Goal: Task Accomplishment & Management: Complete application form

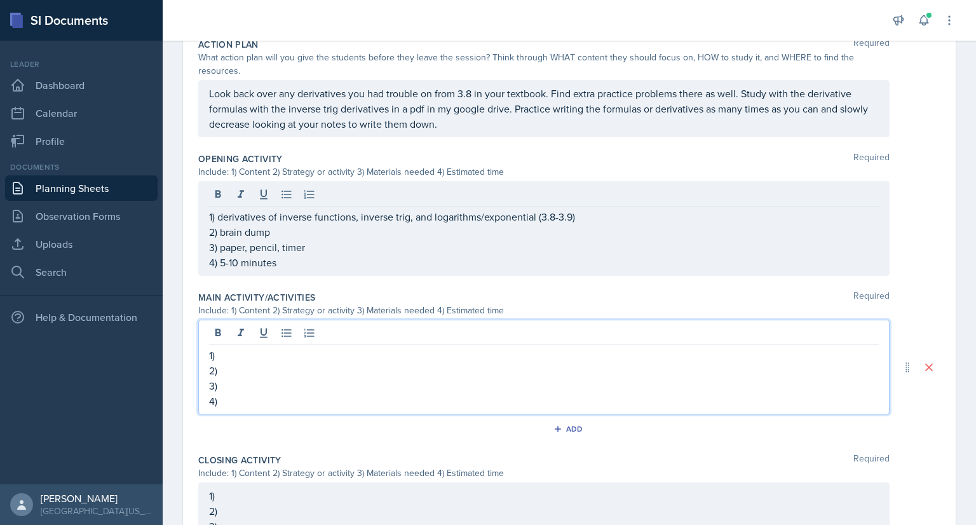
scroll to position [363, 0]
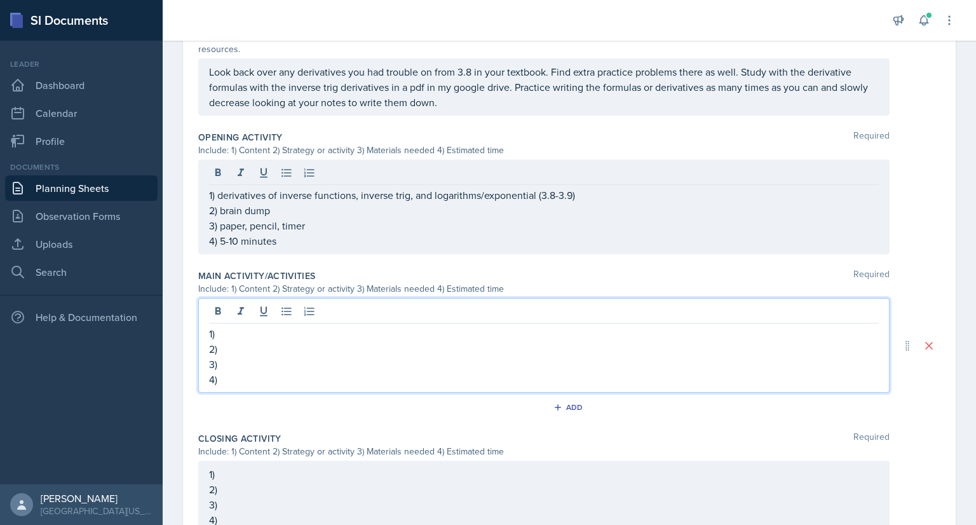
click at [257, 330] on p "1)" at bounding box center [543, 333] width 669 height 15
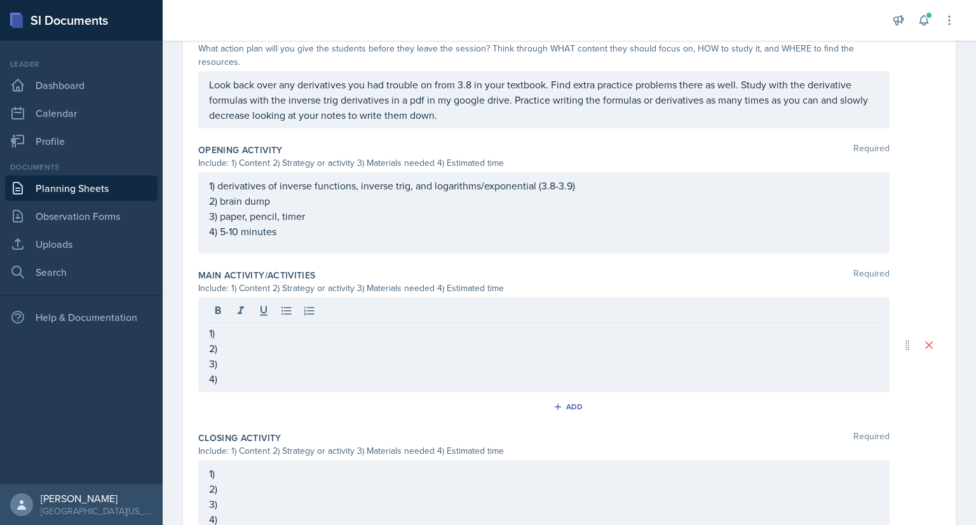
click at [246, 346] on p "2)" at bounding box center [543, 347] width 669 height 15
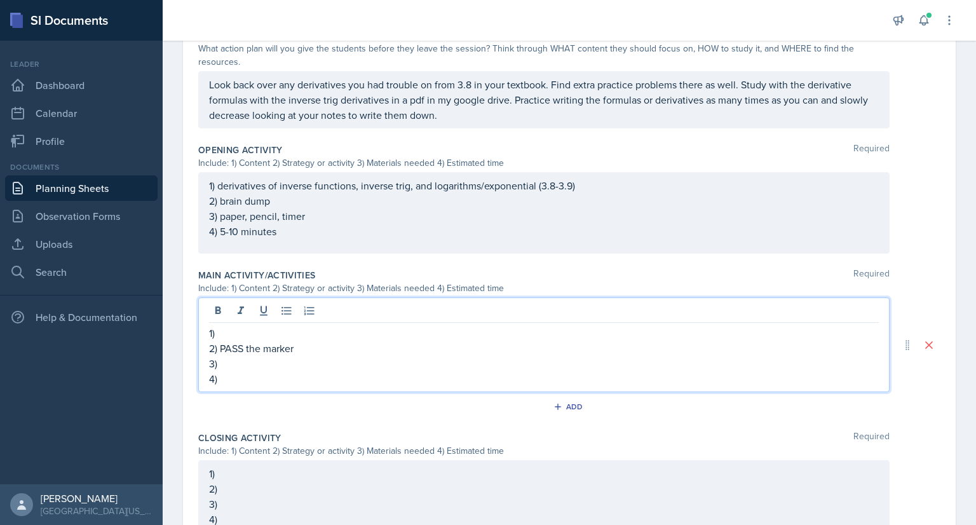
click at [246, 332] on p "1)" at bounding box center [543, 332] width 669 height 15
click at [239, 365] on p "3)" at bounding box center [543, 363] width 669 height 15
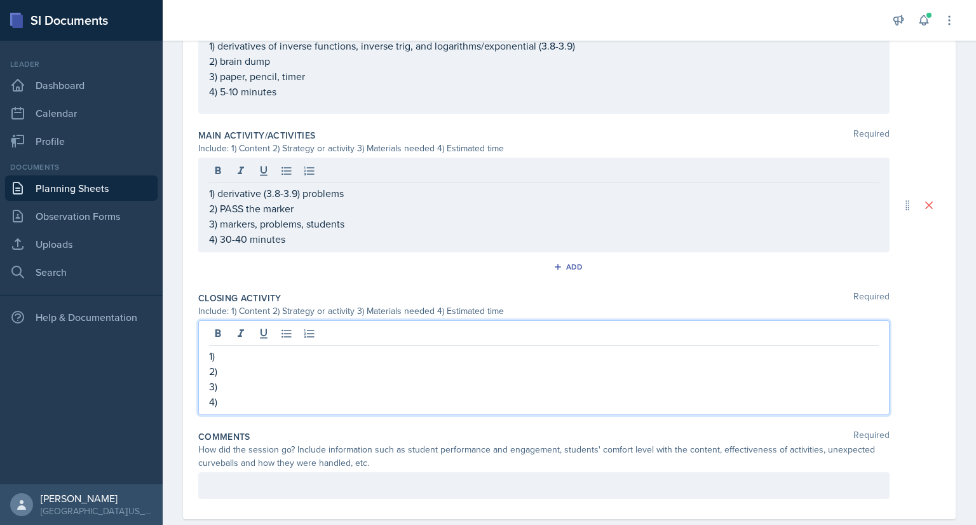
click at [255, 356] on p "1)" at bounding box center [543, 355] width 669 height 15
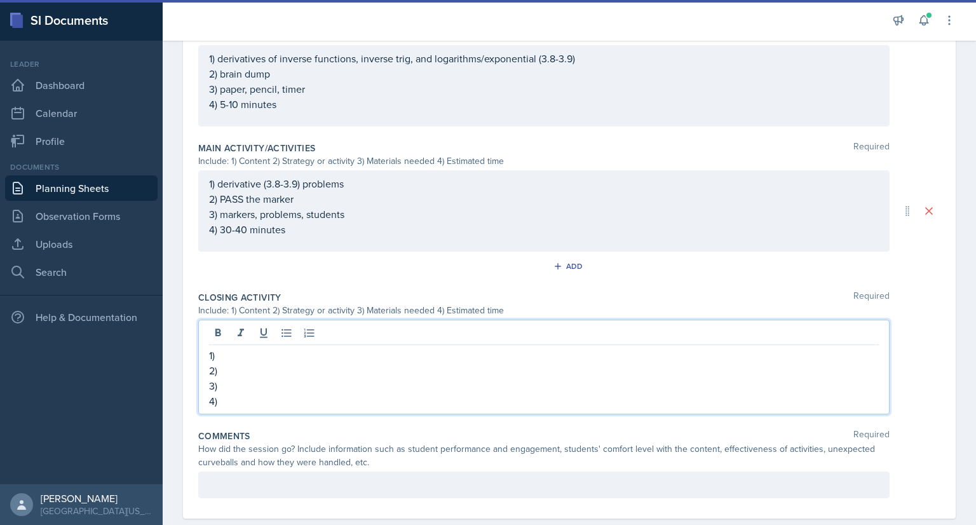
scroll to position [513, 0]
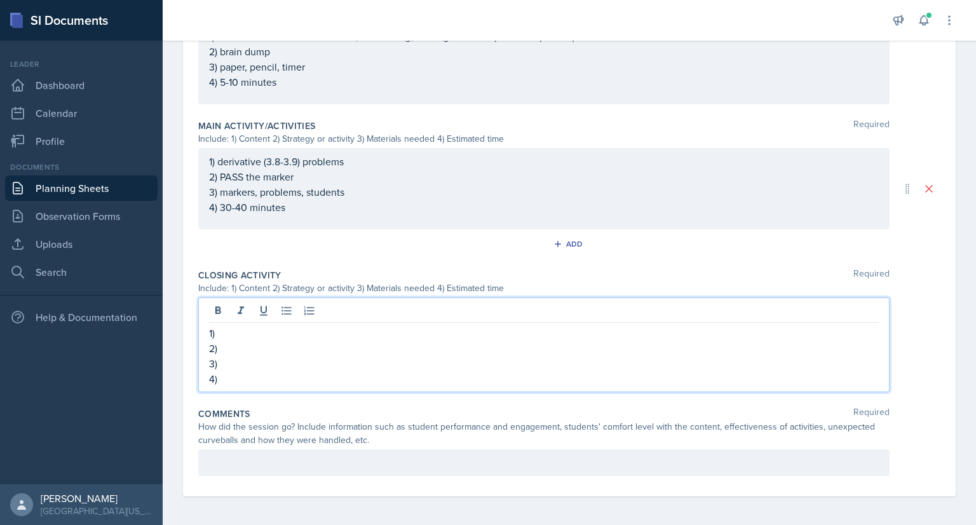
click at [246, 346] on p "2)" at bounding box center [543, 347] width 669 height 15
click at [236, 337] on p "1)" at bounding box center [543, 332] width 669 height 15
click at [253, 361] on p "3)" at bounding box center [543, 363] width 669 height 15
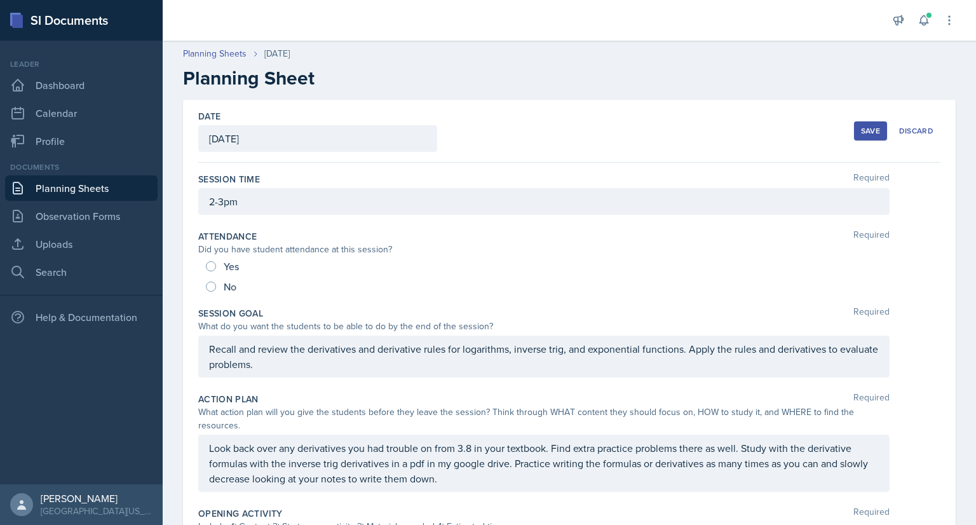
scroll to position [0, 0]
click at [521, 366] on p "Recall and review the derivatives and derivative rules for logarithms, inverse …" at bounding box center [543, 356] width 669 height 30
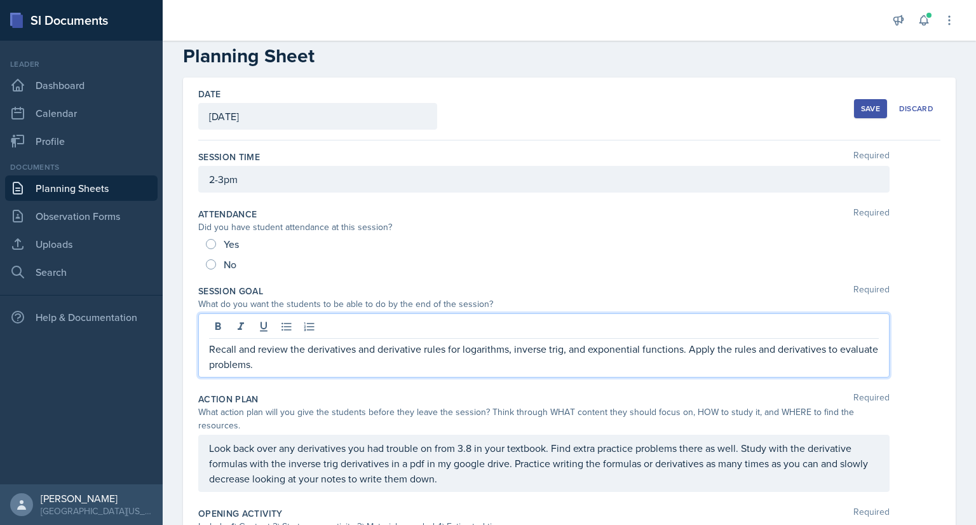
drag, startPoint x: 304, startPoint y: 363, endPoint x: 208, endPoint y: 355, distance: 95.6
drag, startPoint x: 208, startPoint y: 355, endPoint x: 201, endPoint y: 357, distance: 7.2
click at [201, 357] on div "Recall and review the derivatives and derivative rules for logarithms, inverse …" at bounding box center [543, 345] width 691 height 64
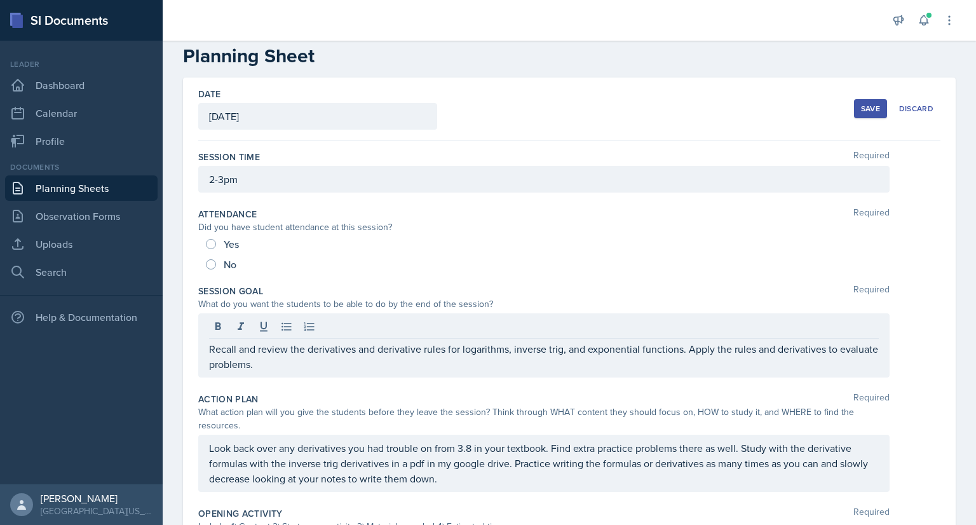
drag, startPoint x: 207, startPoint y: 349, endPoint x: 297, endPoint y: 369, distance: 92.4
click at [297, 369] on div "Recall and review the derivatives and derivative rules for logarithms, inverse …" at bounding box center [543, 345] width 691 height 64
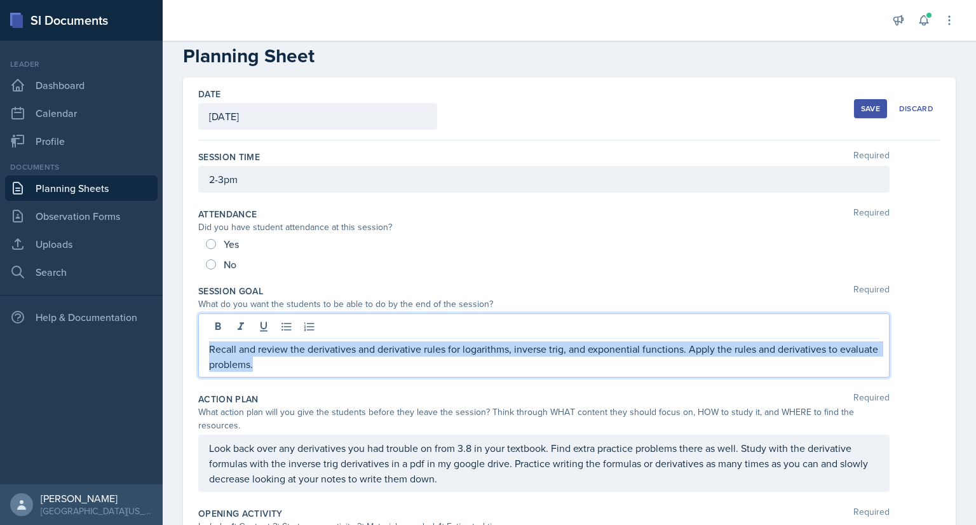
drag, startPoint x: 208, startPoint y: 348, endPoint x: 295, endPoint y: 362, distance: 87.5
click at [295, 362] on p "Recall and review the derivatives and derivative rules for logarithms, inverse …" at bounding box center [543, 356] width 669 height 30
copy p "Recall and review the derivatives and derivative rules for logarithms, inverse …"
click at [342, 368] on p "Recall and review the derivatives and derivative rules for logarithms, inverse …" at bounding box center [543, 356] width 669 height 30
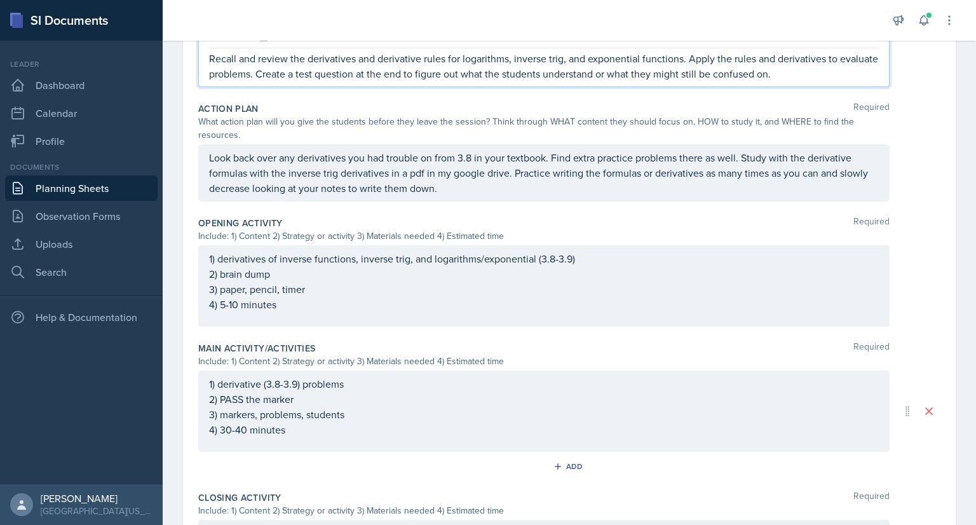
scroll to position [312, 0]
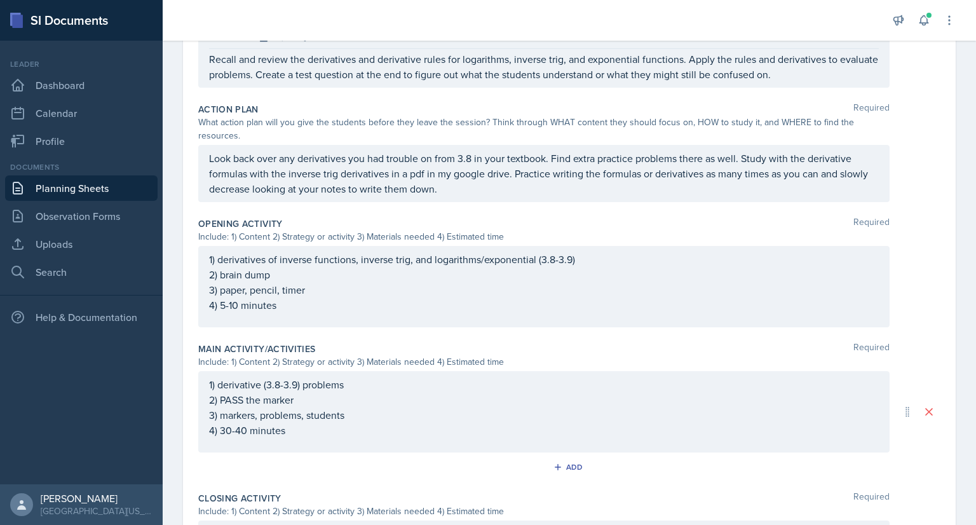
click at [91, 183] on link "Planning Sheets" at bounding box center [81, 187] width 152 height 25
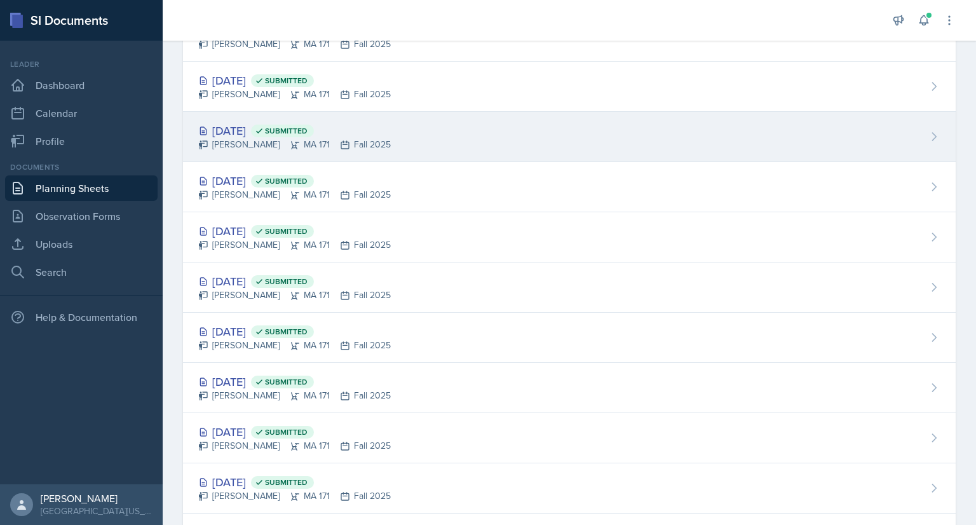
scroll to position [172, 0]
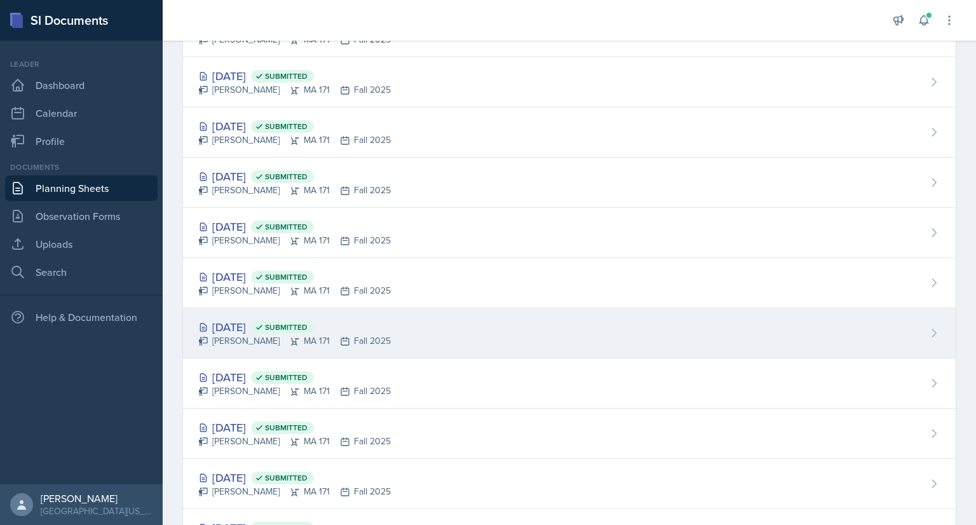
click at [396, 328] on div "[DATE] Submitted [PERSON_NAME] MA 171 Fall 2025" at bounding box center [569, 333] width 772 height 50
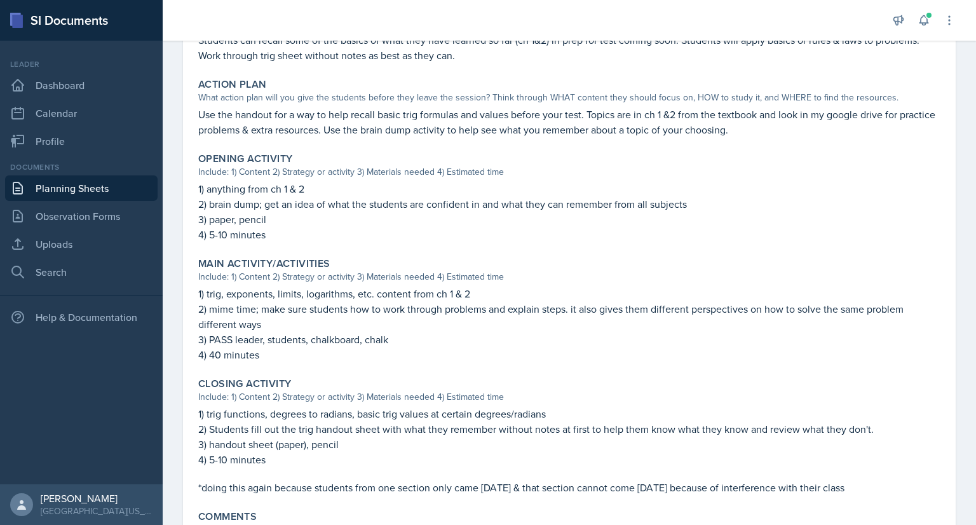
scroll to position [295, 0]
click at [72, 184] on link "Planning Sheets" at bounding box center [81, 187] width 152 height 25
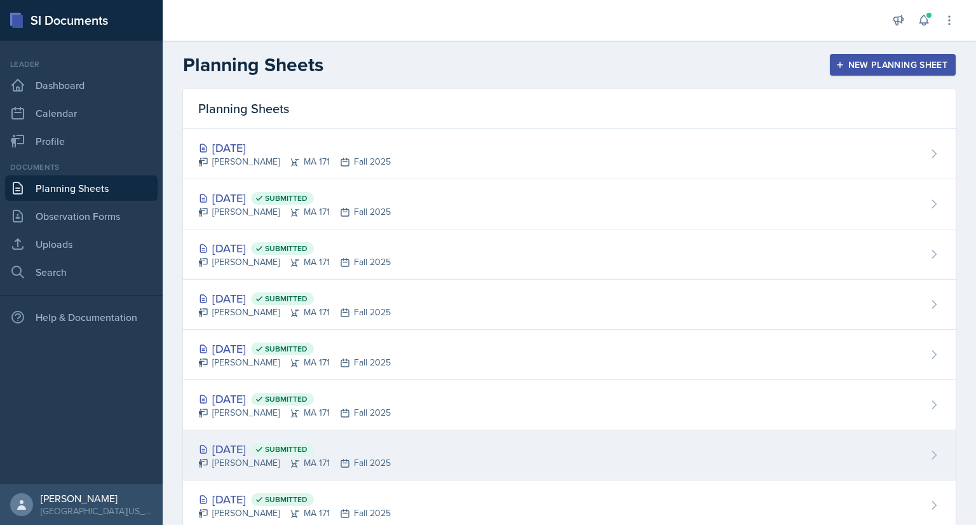
click at [340, 454] on div "[DATE] Submitted" at bounding box center [294, 448] width 192 height 17
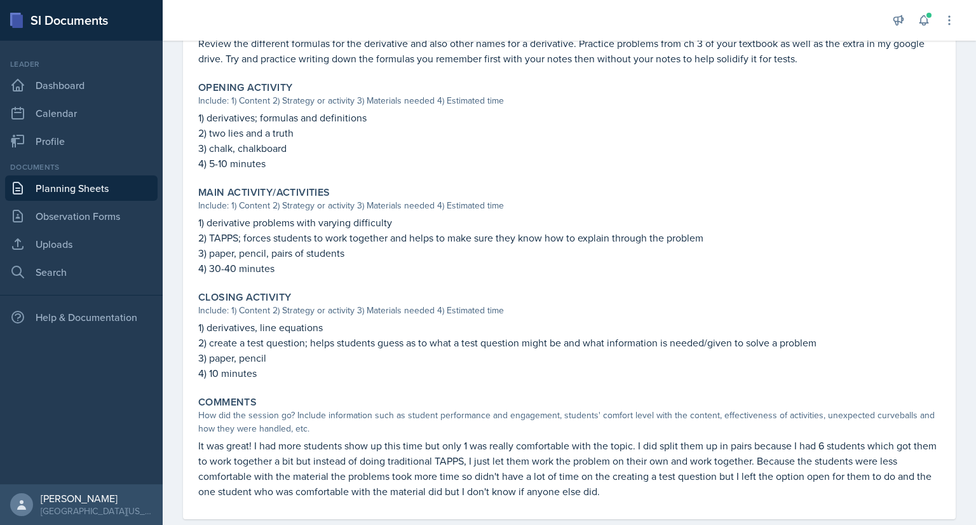
scroll to position [367, 0]
click at [91, 189] on link "Planning Sheets" at bounding box center [81, 187] width 152 height 25
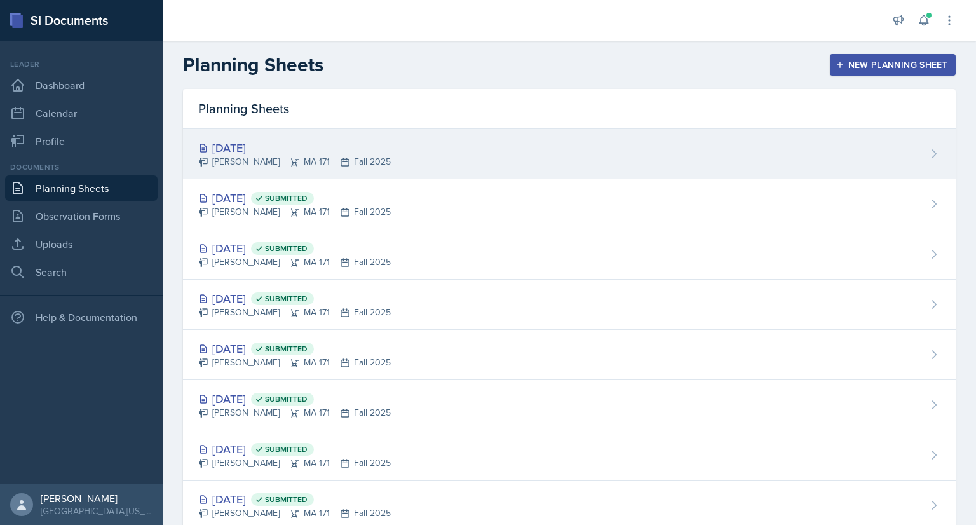
click at [307, 159] on div "[PERSON_NAME] MA 171 Fall 2025" at bounding box center [294, 161] width 192 height 13
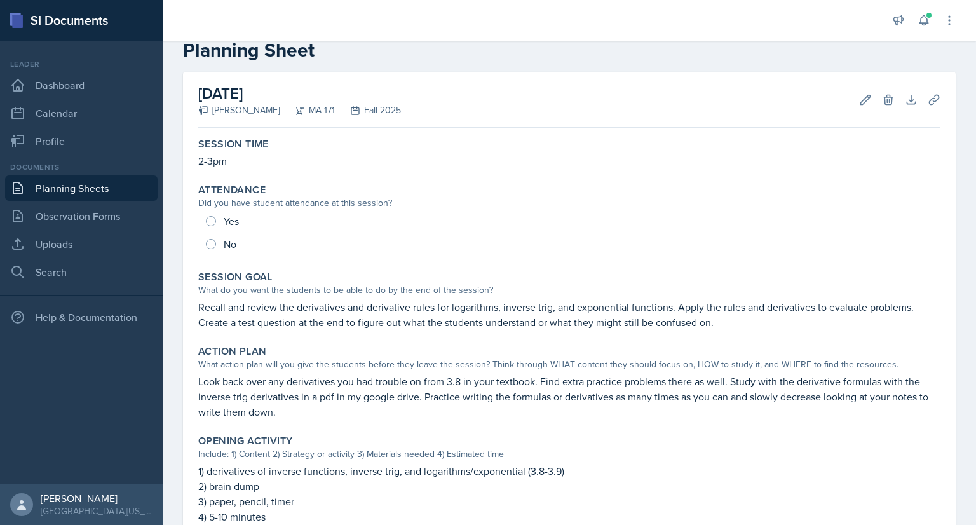
scroll to position [12, 0]
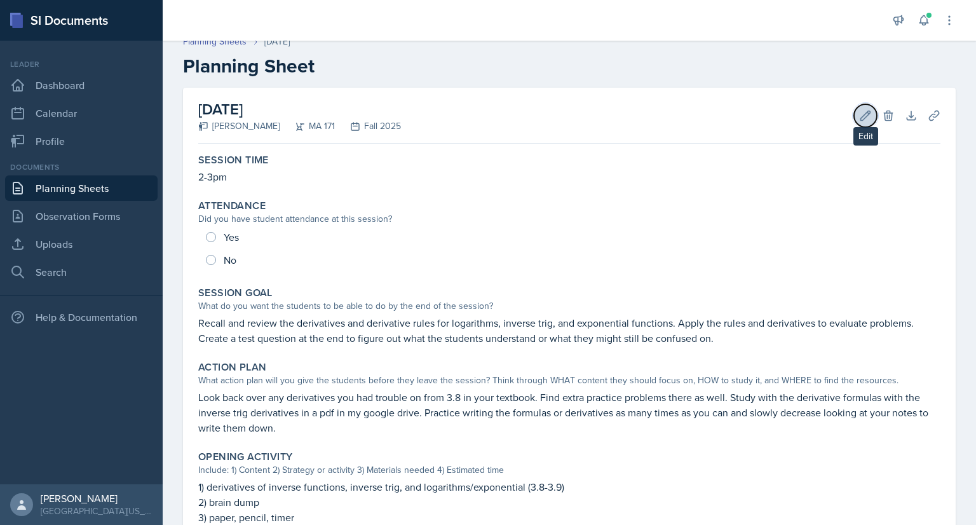
click at [859, 110] on icon at bounding box center [865, 115] width 13 height 13
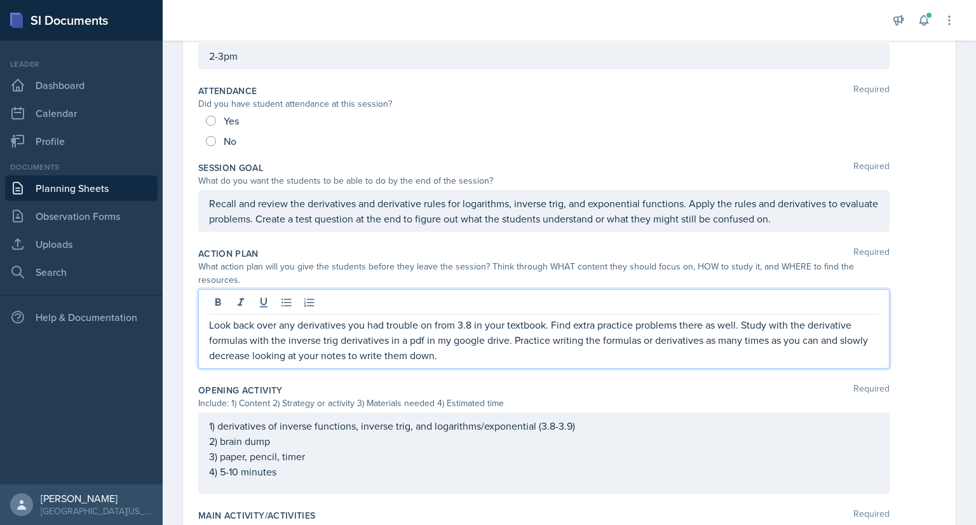
scroll to position [168, 0]
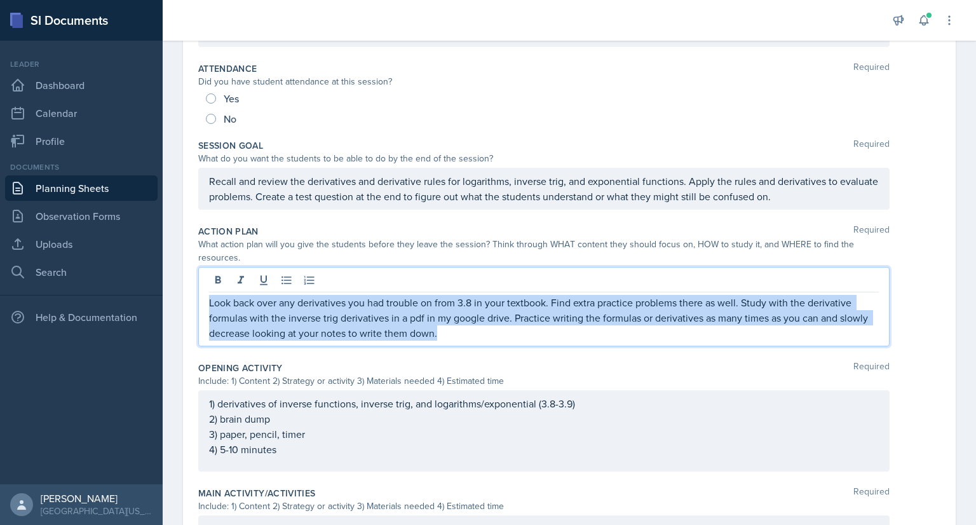
drag, startPoint x: 443, startPoint y: 332, endPoint x: 200, endPoint y: 293, distance: 245.8
click at [200, 293] on div "Look back over any derivatives you had trouble on from 3.8 in your textbook. Fi…" at bounding box center [543, 306] width 691 height 79
copy p "Look back over any derivatives you had trouble on from 3.8 in your textbook. Fi…"
click at [76, 191] on link "Planning Sheets" at bounding box center [81, 187] width 152 height 25
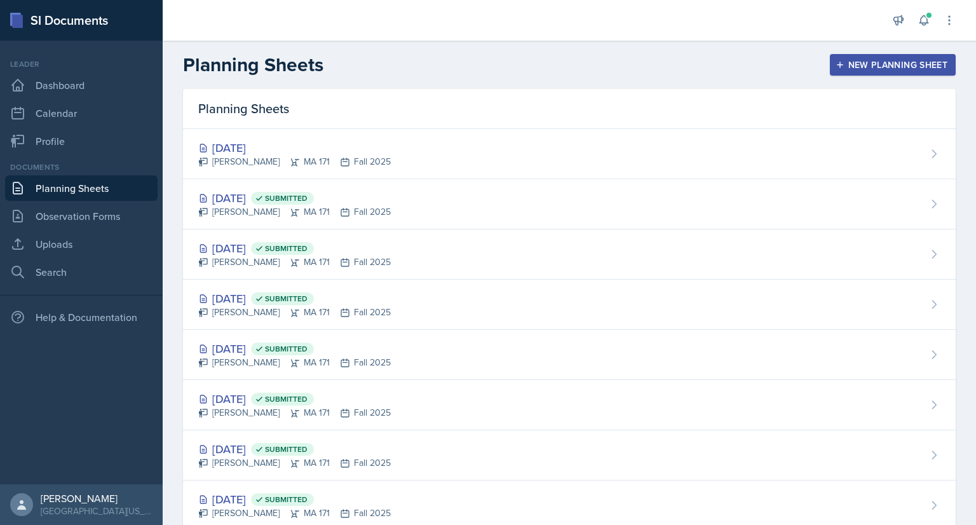
click at [854, 63] on div "New Planning Sheet" at bounding box center [892, 65] width 109 height 10
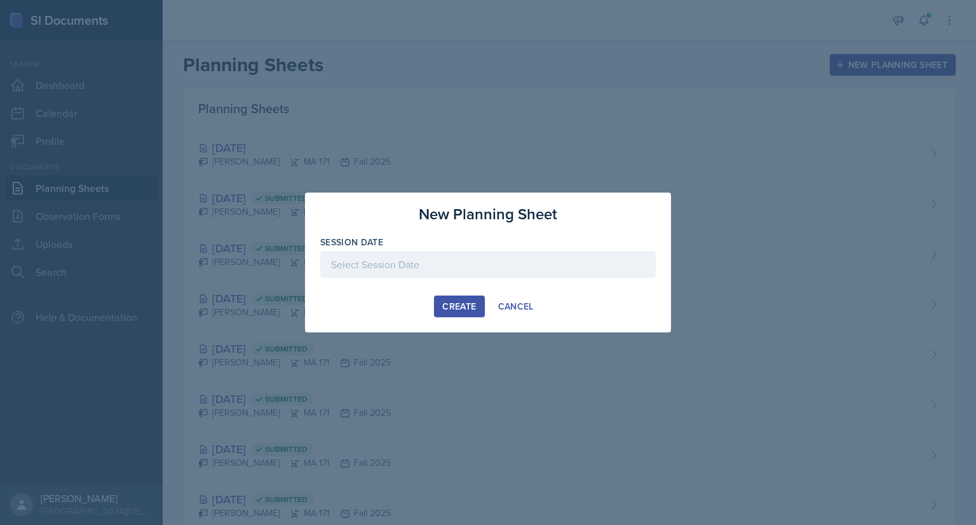
click at [419, 278] on div at bounding box center [487, 284] width 335 height 13
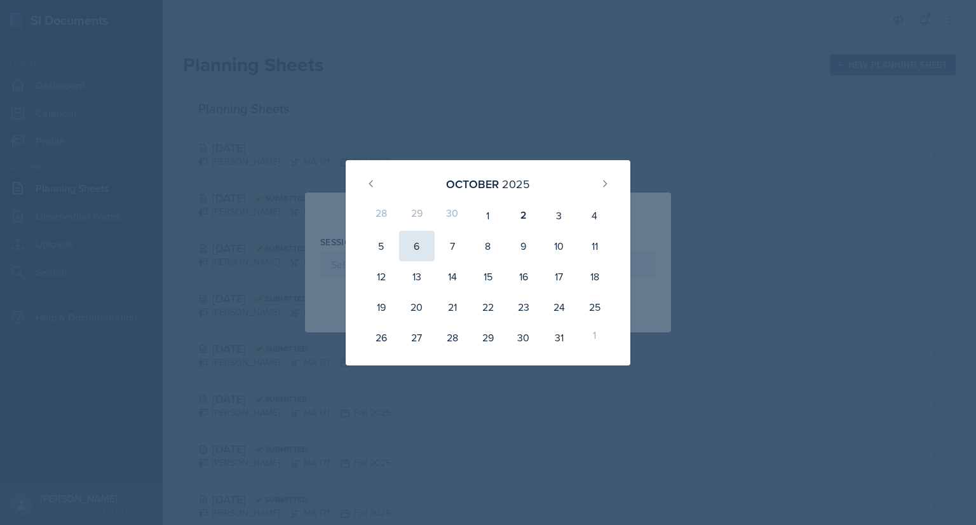
click at [406, 247] on div "6" at bounding box center [417, 246] width 36 height 30
type input "[DATE]"
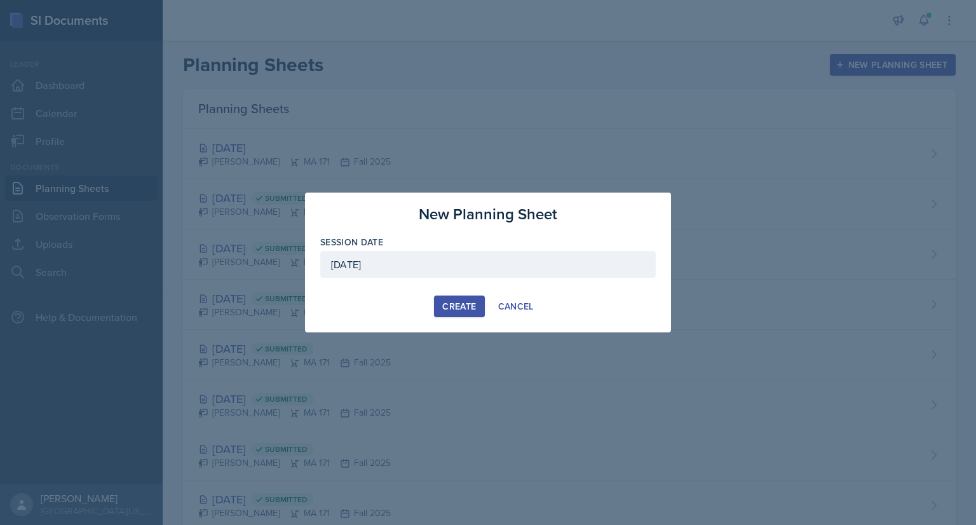
click at [455, 301] on div "Create" at bounding box center [459, 306] width 34 height 10
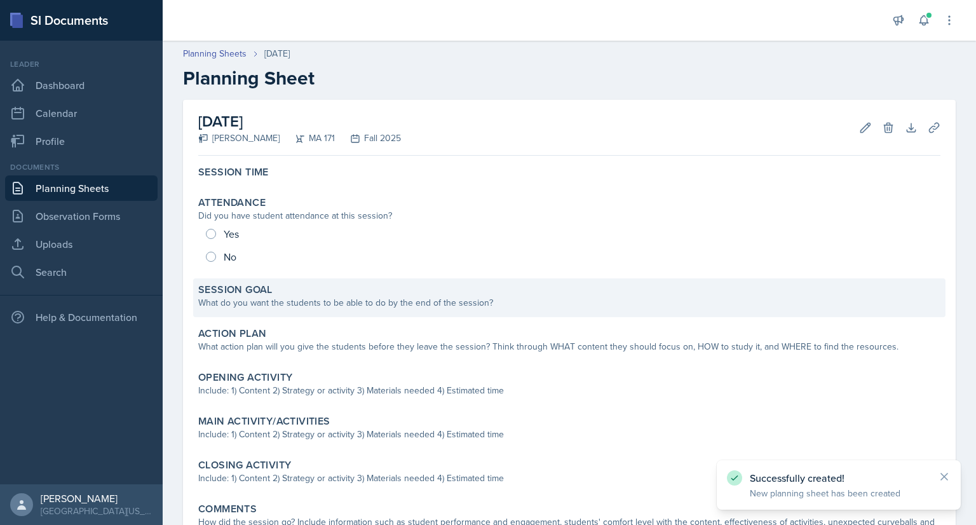
click at [327, 305] on div "What do you want the students to be able to do by the end of the session?" at bounding box center [569, 302] width 742 height 13
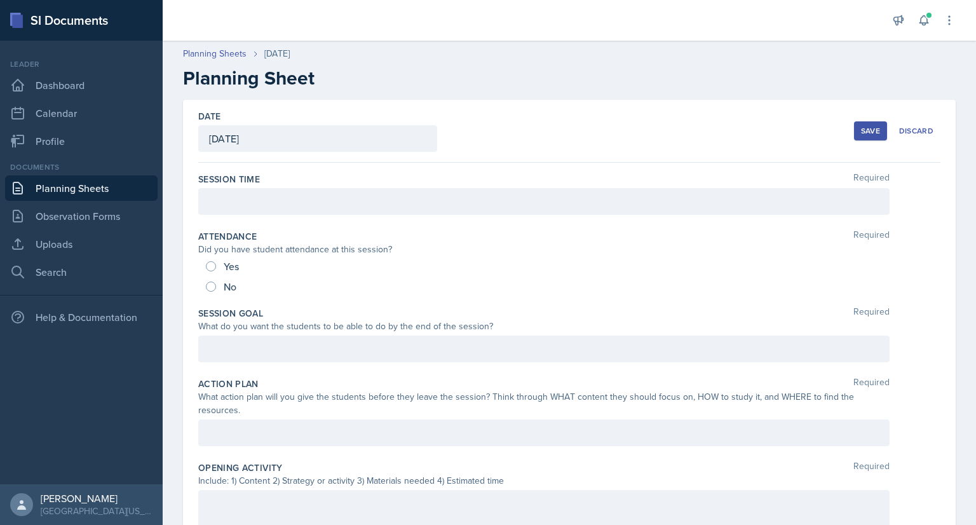
click at [267, 350] on div at bounding box center [543, 348] width 691 height 27
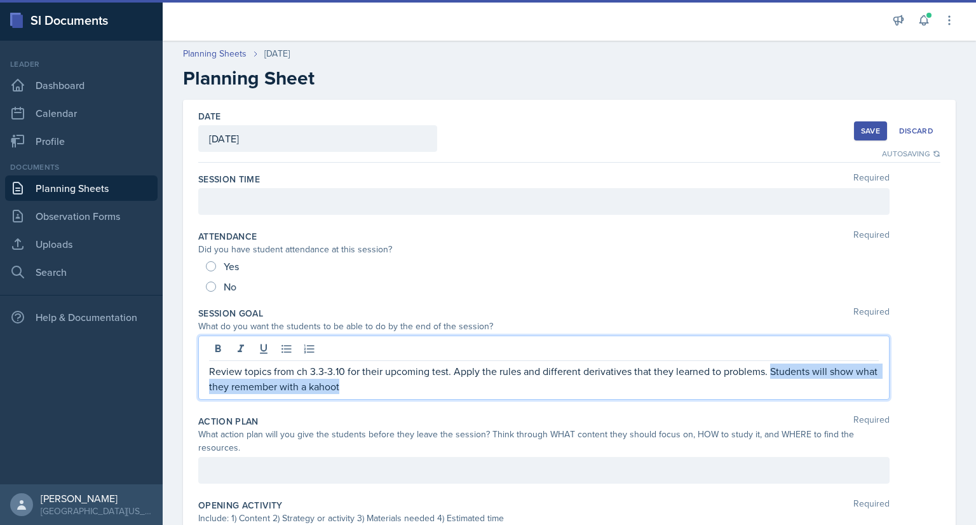
drag, startPoint x: 376, startPoint y: 389, endPoint x: 767, endPoint y: 372, distance: 391.6
click at [767, 372] on p "Review topics from ch 3.3-3.10 for their upcoming test. Apply the rules and dif…" at bounding box center [543, 378] width 669 height 30
copy p "Students will show what they remember with a kahoot"
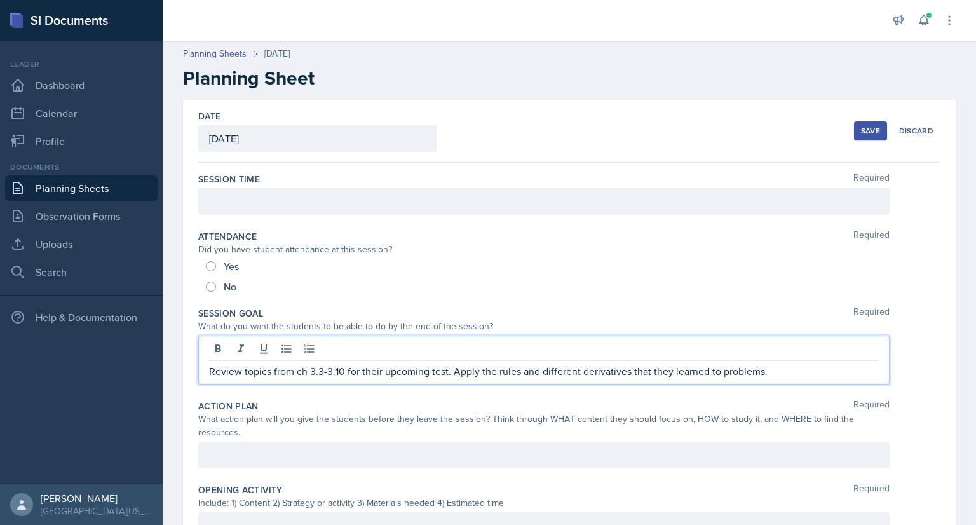
click at [450, 371] on p "Review topics from ch 3.3-3.10 for their upcoming test. Apply the rules and dif…" at bounding box center [543, 370] width 669 height 15
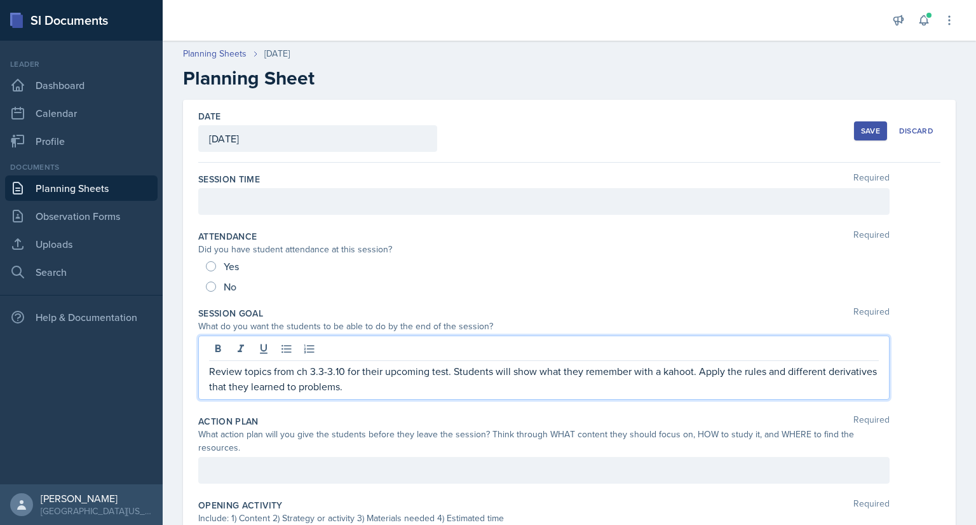
click at [347, 386] on p "Review topics from ch 3.3-3.10 for their upcoming test. Students will show what…" at bounding box center [543, 378] width 669 height 30
click at [479, 388] on p "Review topics from ch 3.3-3.10 for their upcoming test. Students will show what…" at bounding box center [543, 378] width 669 height 30
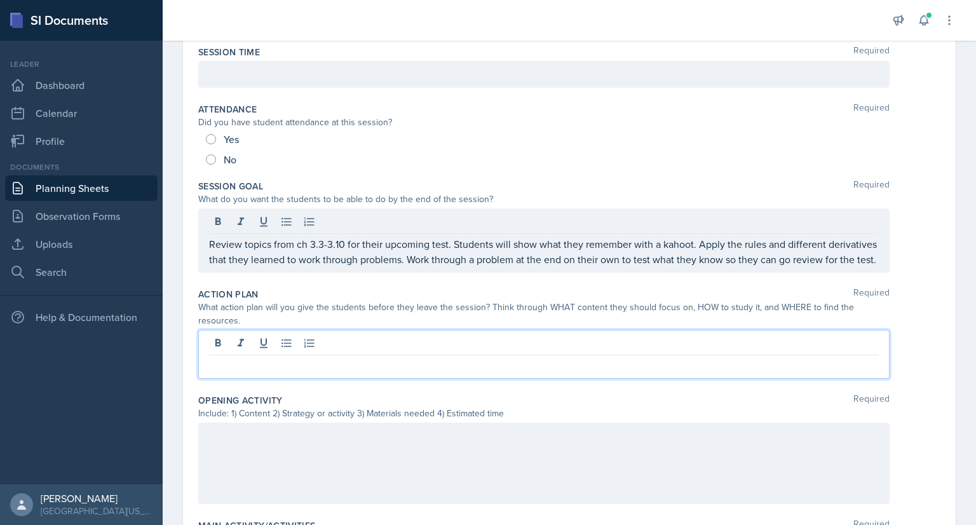
scroll to position [127, 0]
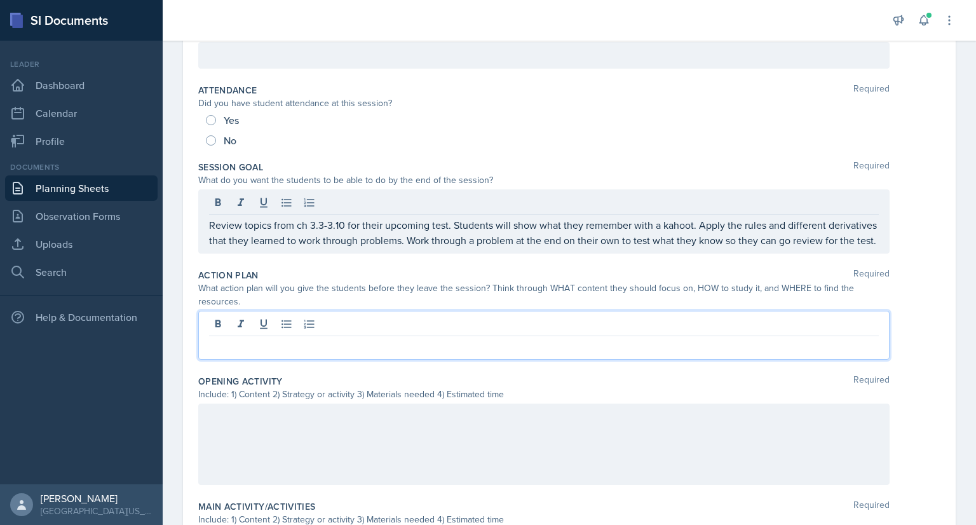
click at [320, 354] on p at bounding box center [543, 346] width 669 height 15
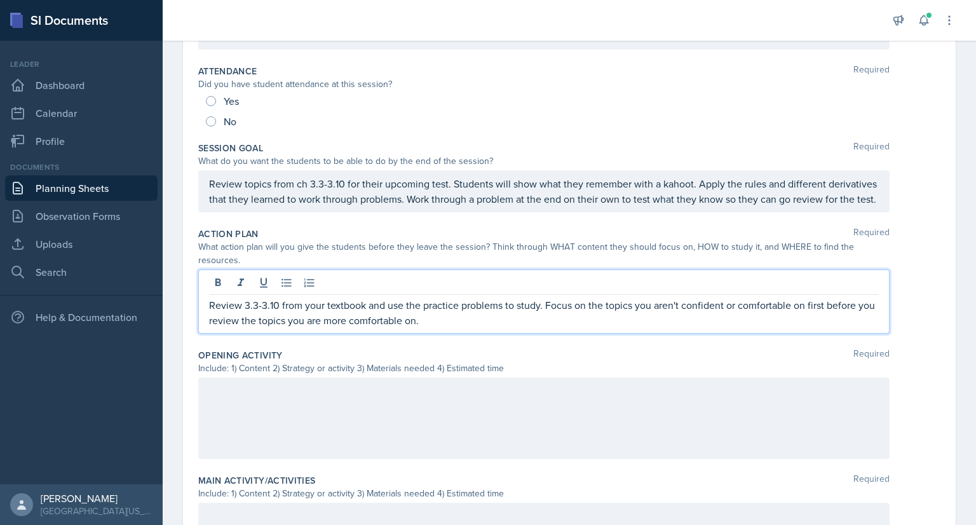
scroll to position [165, 0]
click at [728, 328] on p "Review 3.3-3.10 from your textbook and use the practice problems to study. Focu…" at bounding box center [543, 312] width 669 height 30
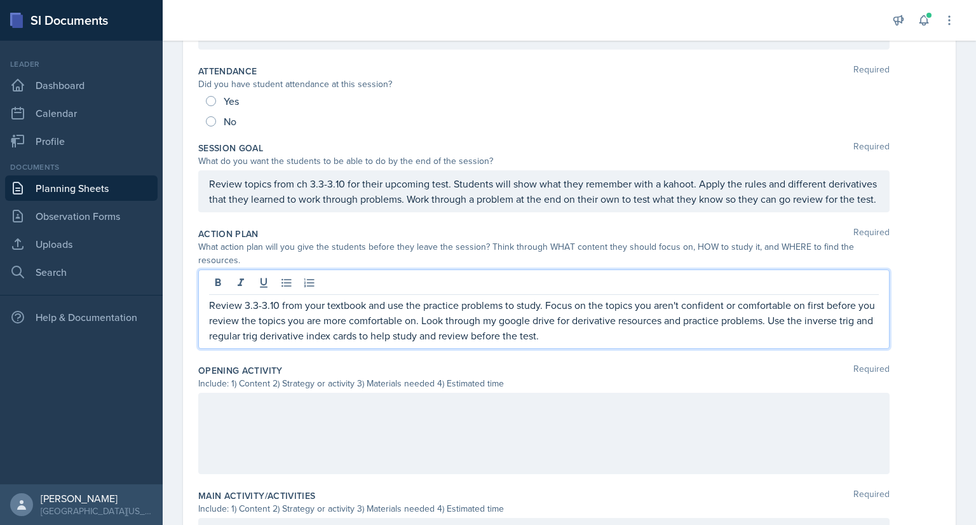
click at [424, 419] on div at bounding box center [543, 432] width 691 height 81
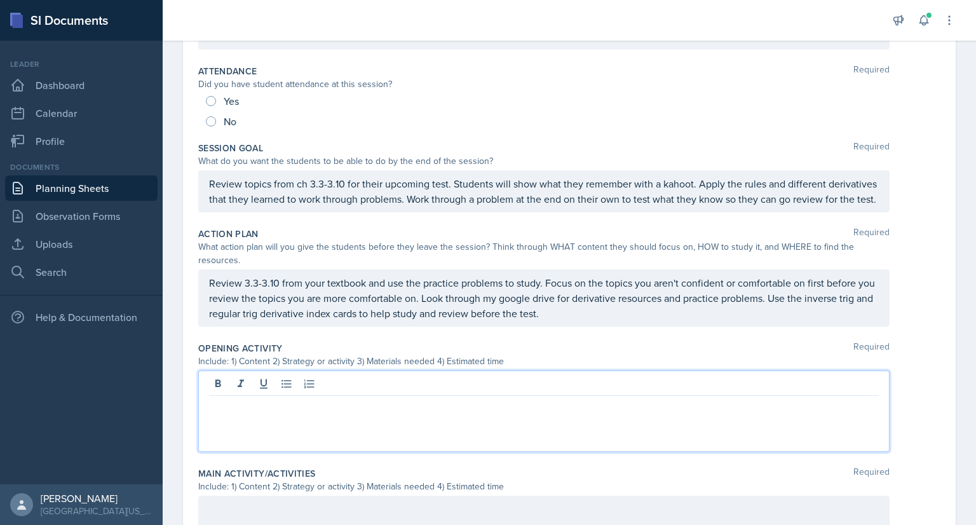
scroll to position [143, 0]
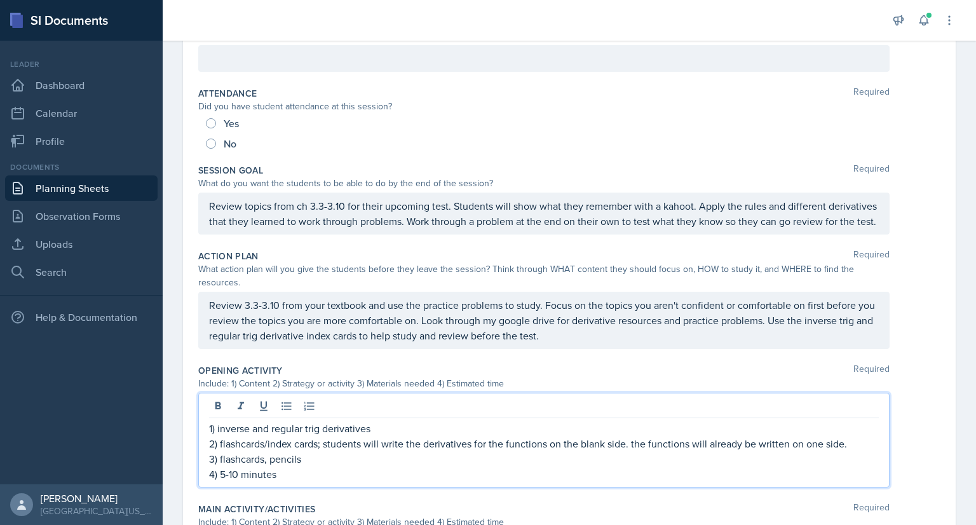
click at [424, 418] on div at bounding box center [543, 407] width 669 height 21
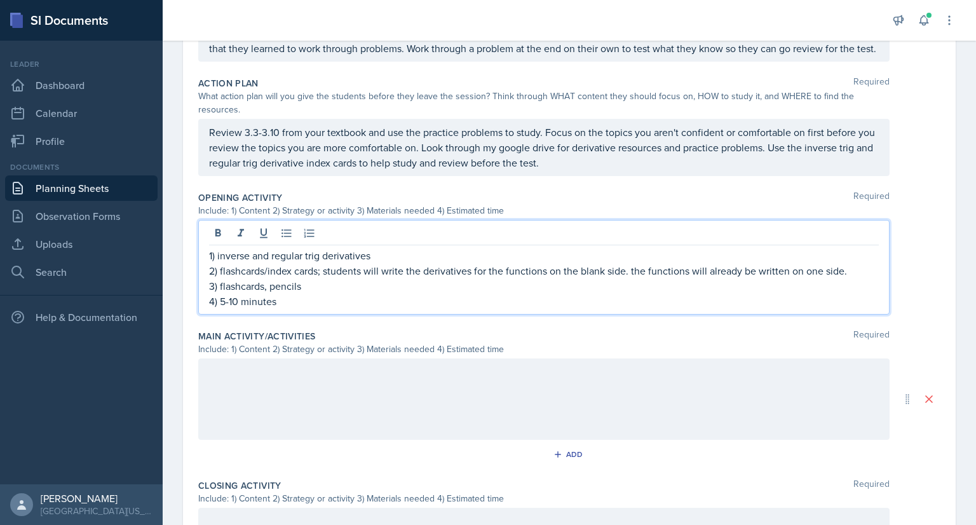
click at [353, 379] on p at bounding box center [543, 371] width 669 height 15
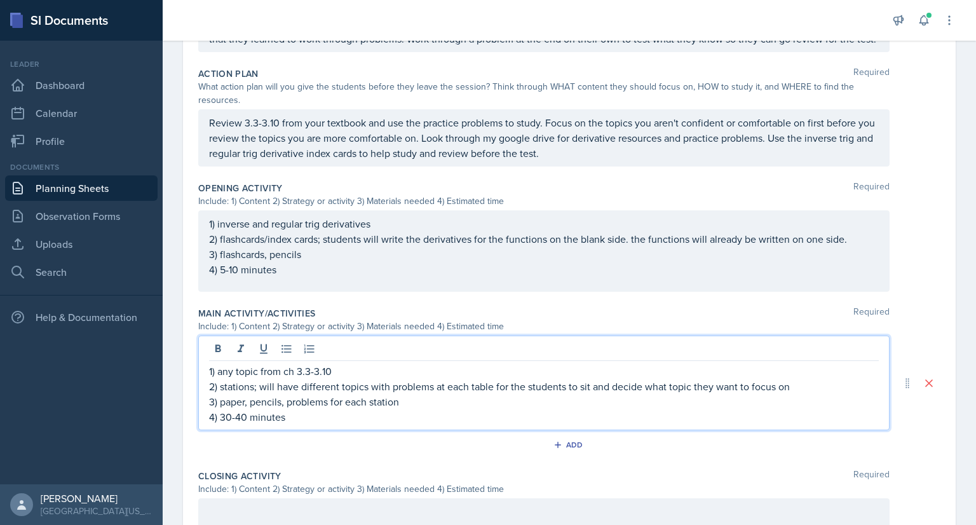
scroll to position [338, 0]
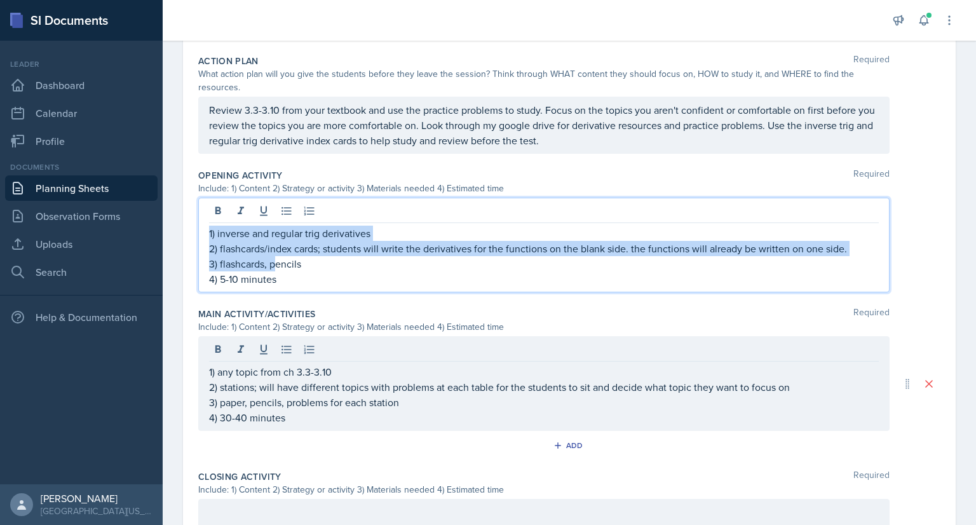
drag, startPoint x: 276, startPoint y: 283, endPoint x: 199, endPoint y: 243, distance: 85.8
click at [199, 243] on div "1) inverse and regular trig derivatives 2) flashcards/index cards; students wil…" at bounding box center [543, 245] width 691 height 95
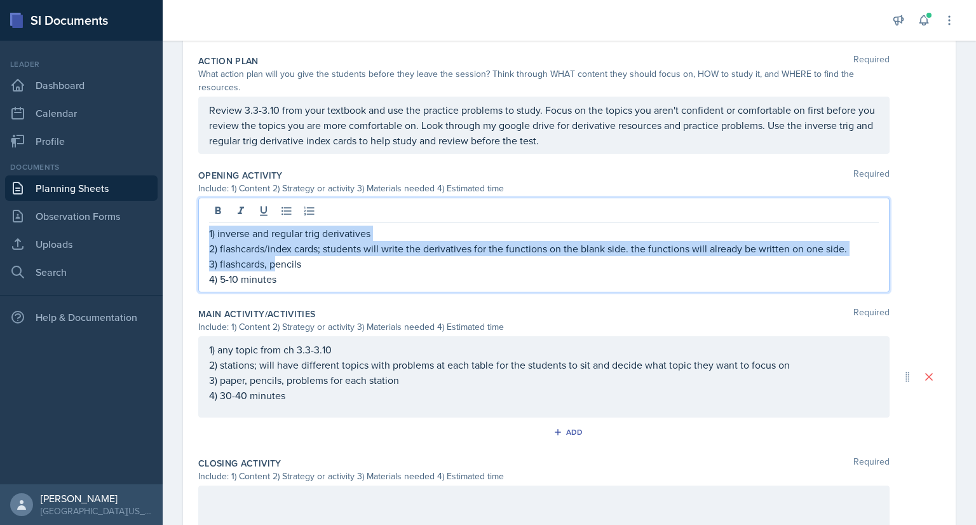
drag, startPoint x: 285, startPoint y: 288, endPoint x: 167, endPoint y: 229, distance: 132.1
click at [167, 229] on div "Date [DATE] [DATE] 28 29 30 1 2 3 4 5 6 7 8 9 10 11 12 13 14 15 16 17 18 19 20 …" at bounding box center [569, 231] width 813 height 939
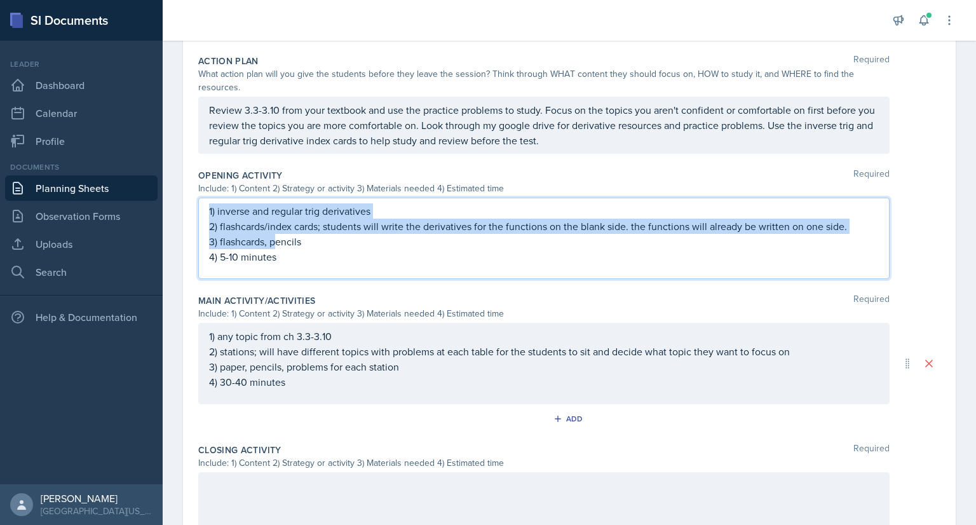
scroll to position [316, 0]
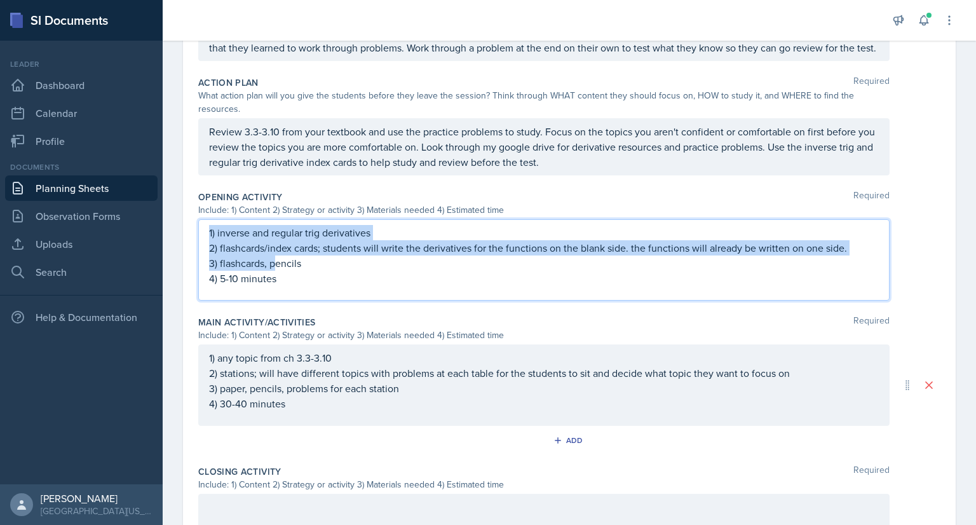
copy div "1) inverse and regular trig derivatives 2) flashcards/index cards; students wil…"
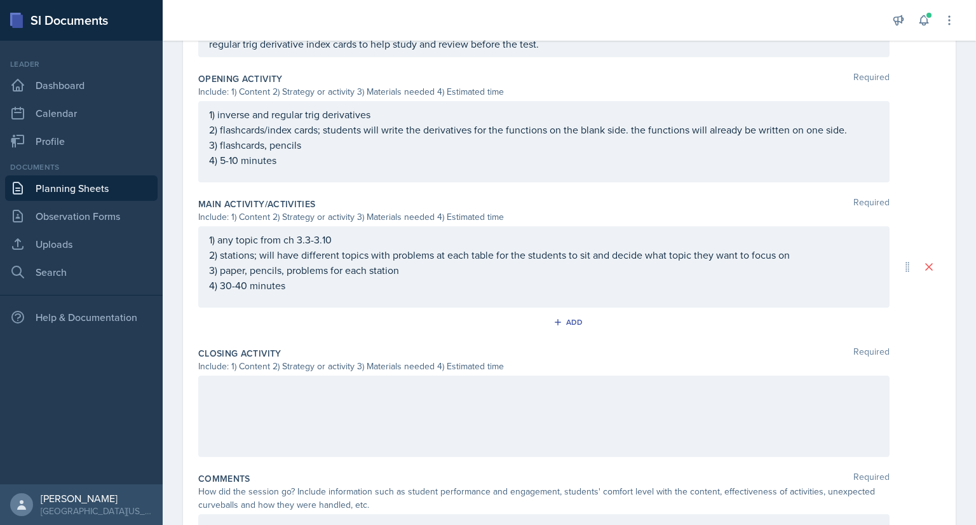
click at [269, 410] on div at bounding box center [543, 415] width 691 height 81
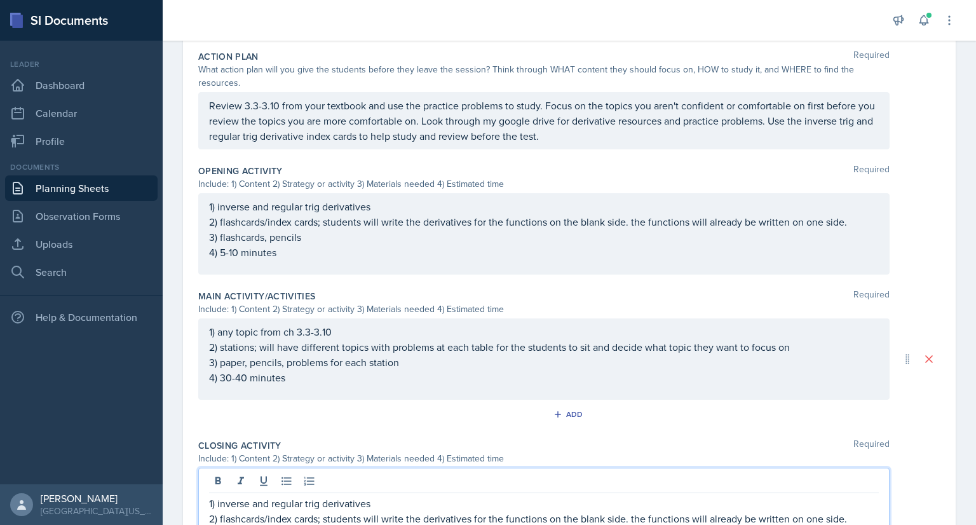
scroll to position [364, 0]
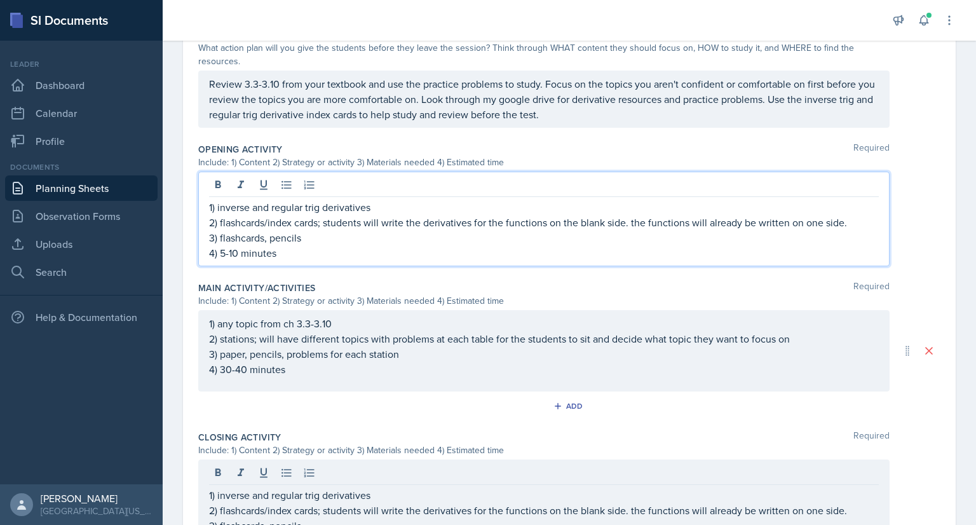
drag, startPoint x: 290, startPoint y: 267, endPoint x: 286, endPoint y: 283, distance: 16.3
click at [286, 276] on div "Opening Activity Required Include: 1) Content 2) Strategy or activity 3) Materi…" at bounding box center [569, 207] width 742 height 138
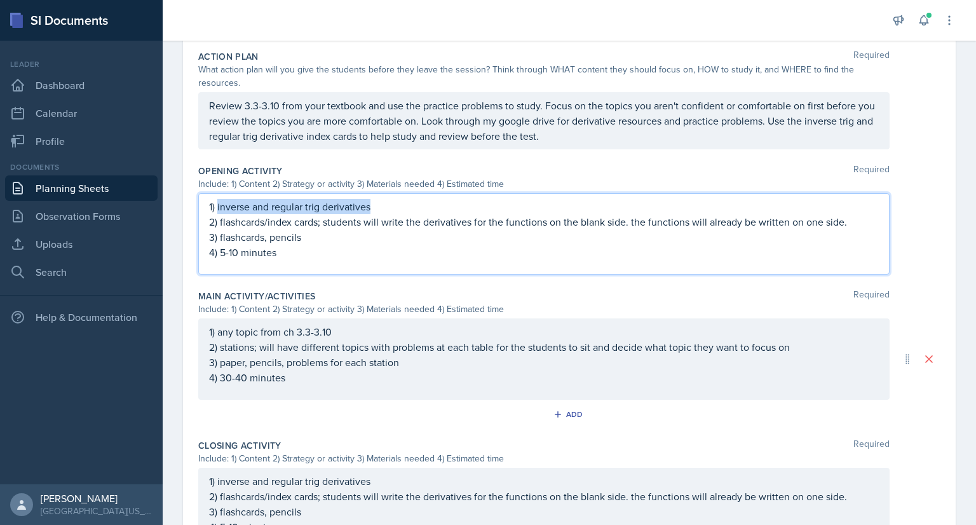
drag, startPoint x: 375, startPoint y: 217, endPoint x: 217, endPoint y: 218, distance: 158.8
click at [217, 214] on p "1) inverse and regular trig derivatives" at bounding box center [543, 206] width 669 height 15
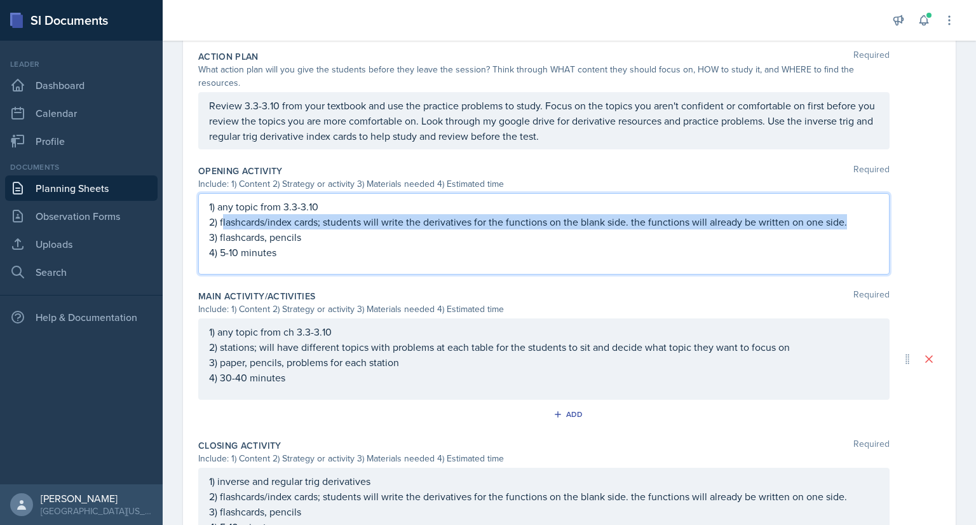
drag, startPoint x: 849, startPoint y: 234, endPoint x: 224, endPoint y: 236, distance: 624.9
click at [224, 229] on p "2) flashcards/index cards; students will write the derivatives for the function…" at bounding box center [543, 221] width 669 height 15
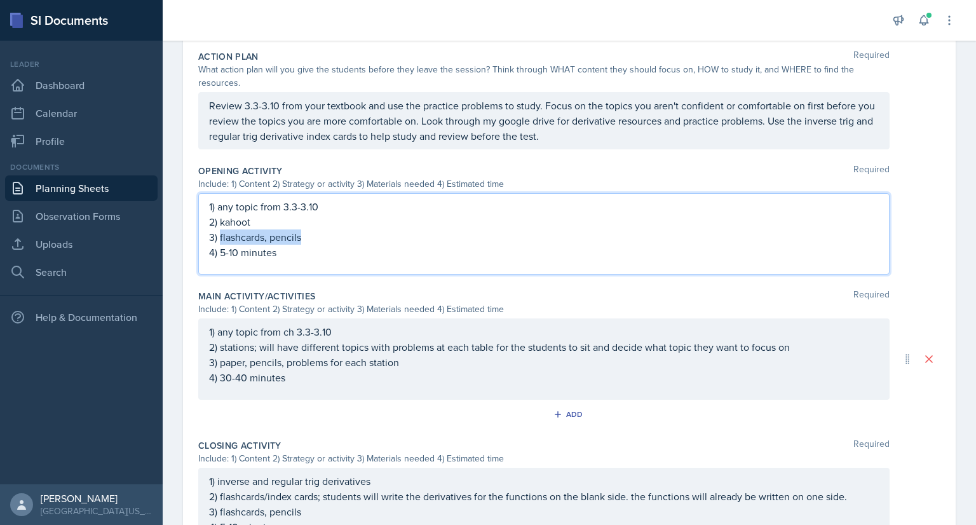
drag, startPoint x: 304, startPoint y: 254, endPoint x: 220, endPoint y: 250, distance: 83.9
click at [220, 245] on p "3) flashcards, pencils" at bounding box center [543, 236] width 669 height 15
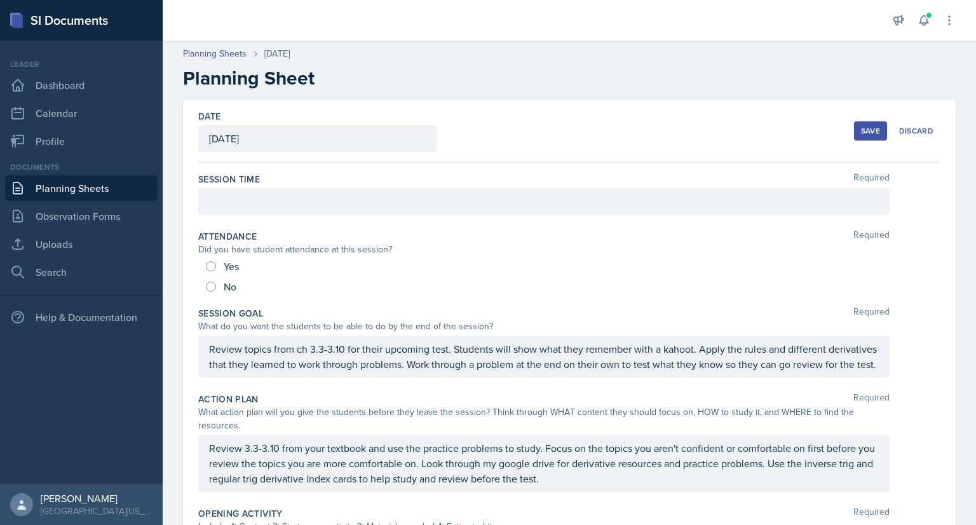
scroll to position [0, 0]
click at [242, 199] on div at bounding box center [543, 201] width 691 height 27
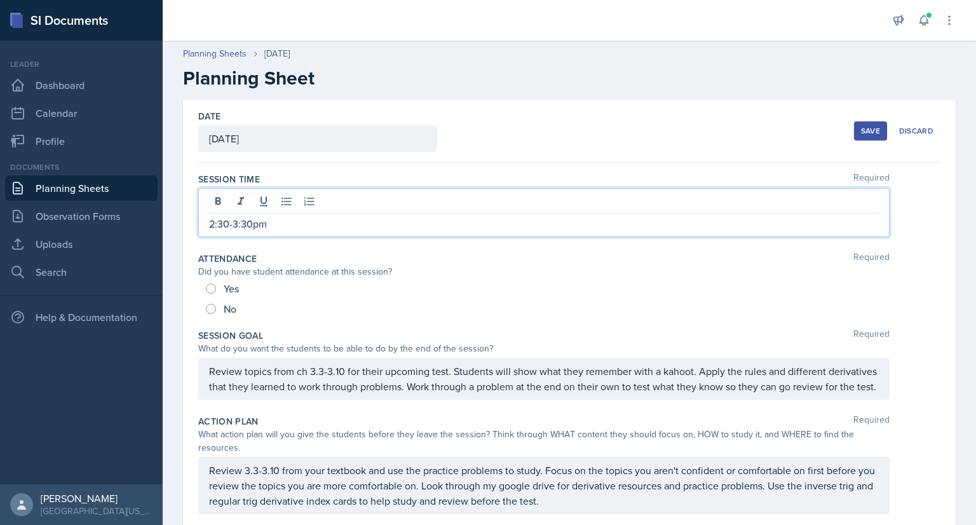
click at [854, 128] on button "Save" at bounding box center [870, 130] width 33 height 19
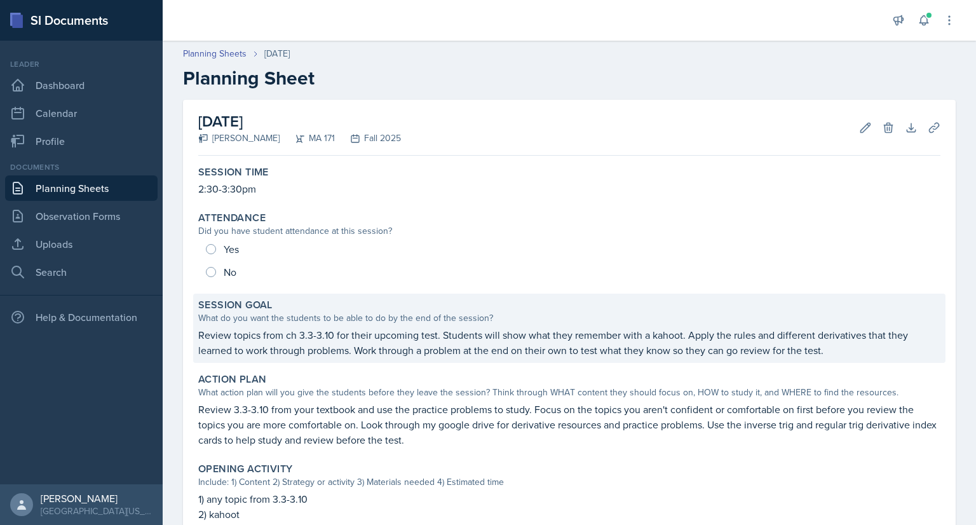
click at [311, 312] on div "What do you want the students to be able to do by the end of the session?" at bounding box center [569, 317] width 742 height 13
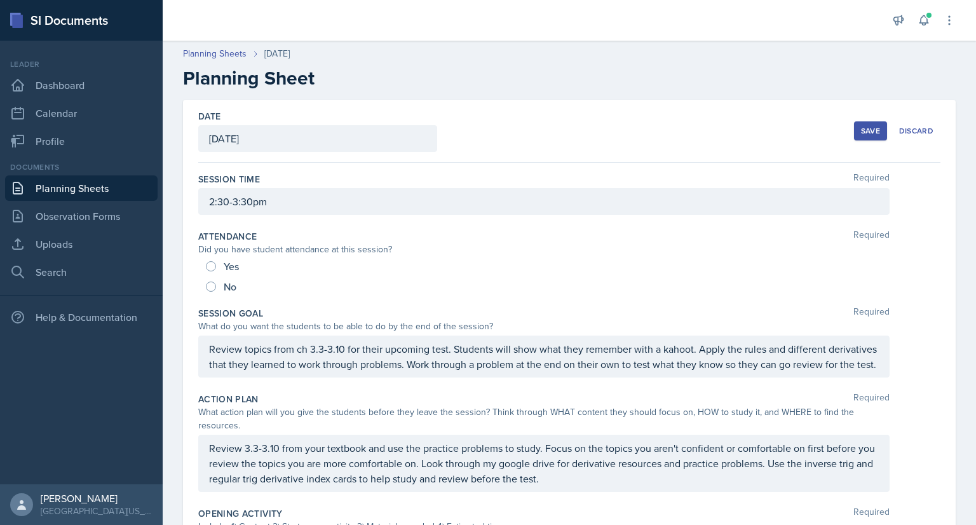
drag, startPoint x: 206, startPoint y: 346, endPoint x: 295, endPoint y: 379, distance: 94.3
click at [295, 377] on div "Review topics from ch 3.3-3.10 for their upcoming test. Students will show what…" at bounding box center [543, 356] width 691 height 42
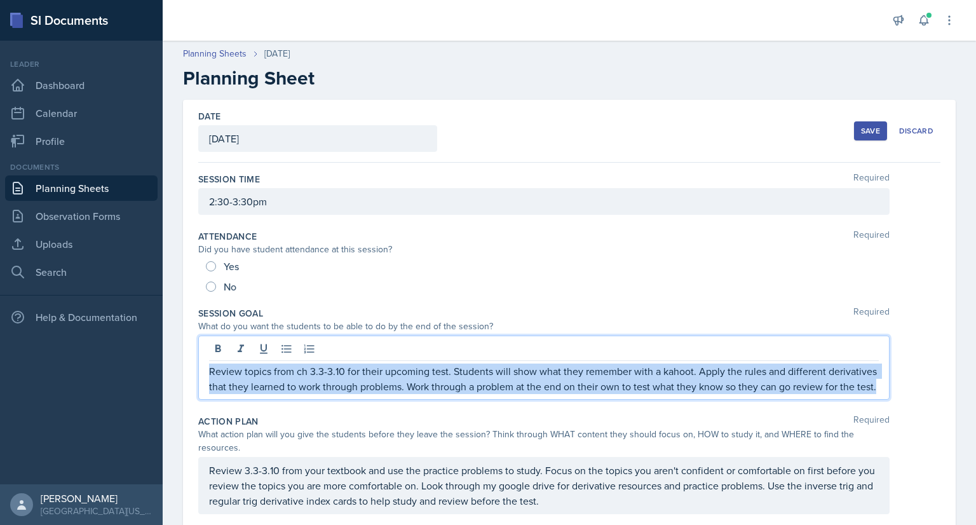
drag, startPoint x: 302, startPoint y: 403, endPoint x: 206, endPoint y: 355, distance: 106.8
click at [206, 355] on div "Review topics from ch 3.3-3.10 for their upcoming test. Students will show what…" at bounding box center [543, 367] width 691 height 64
copy p "Review topics from ch 3.3-3.10 for their upcoming test. Students will show what…"
click at [318, 394] on p "Review topics from ch 3.3-3.10 for their upcoming test. Students will show what…" at bounding box center [543, 378] width 669 height 30
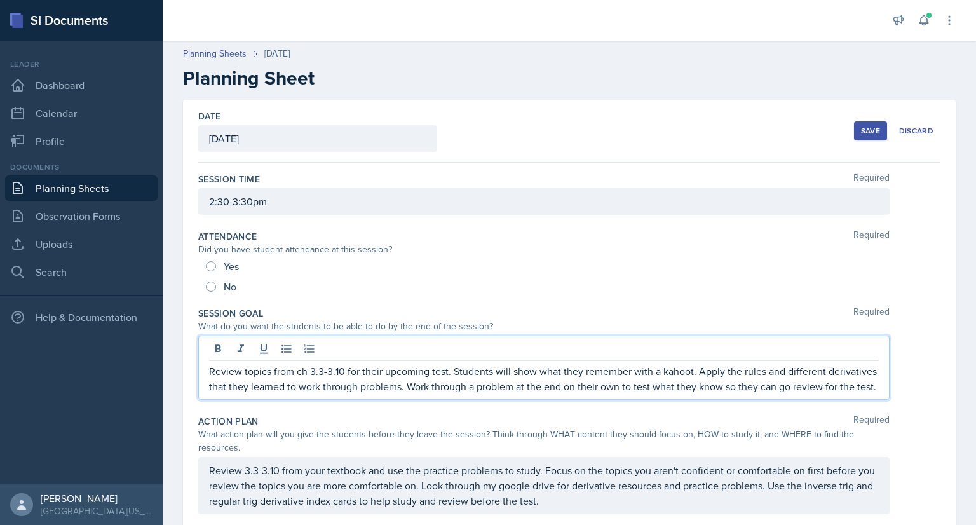
click at [690, 369] on p "Review topics from ch 3.3-3.10 for their upcoming test. Students will show what…" at bounding box center [543, 378] width 669 height 30
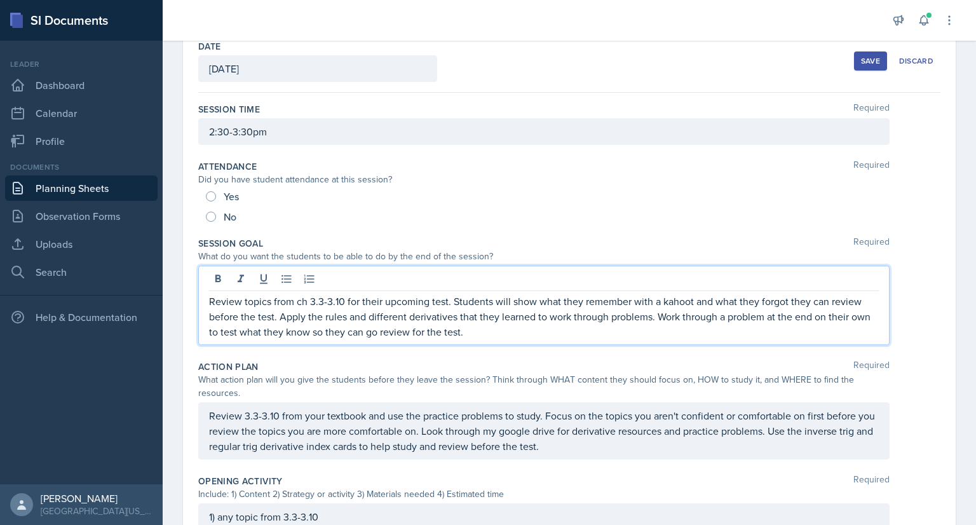
scroll to position [96, 0]
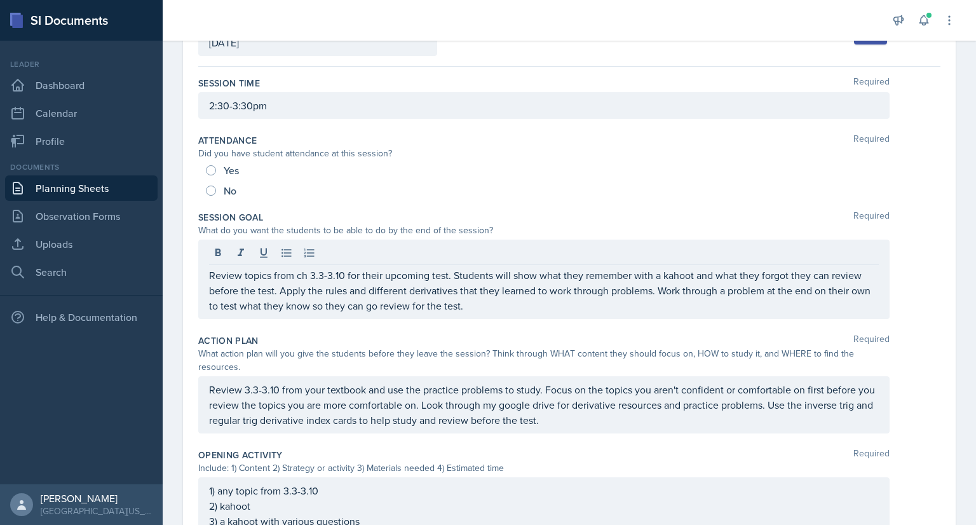
drag, startPoint x: 207, startPoint y: 384, endPoint x: 578, endPoint y: 419, distance: 372.5
click at [578, 419] on div "Review 3.3-3.10 from your textbook and use the practice problems to study. Focu…" at bounding box center [543, 404] width 691 height 57
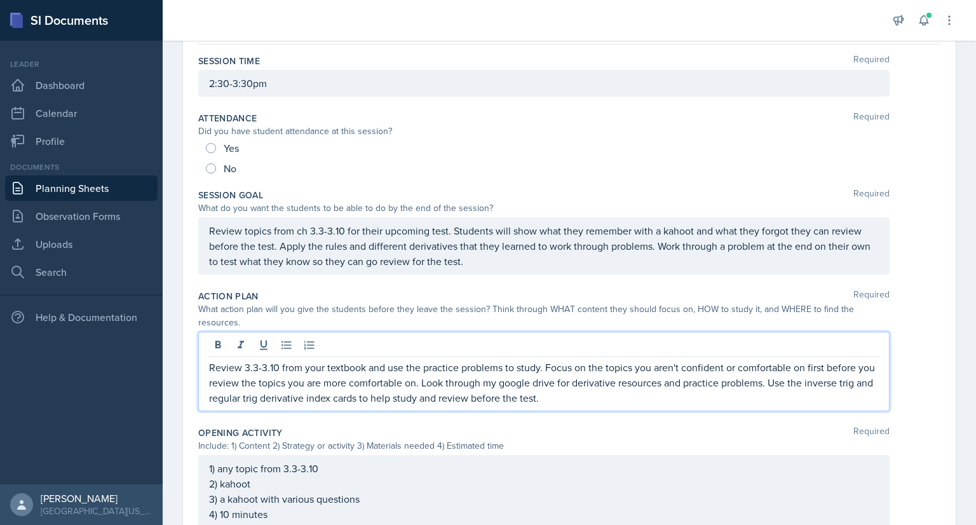
scroll to position [151, 0]
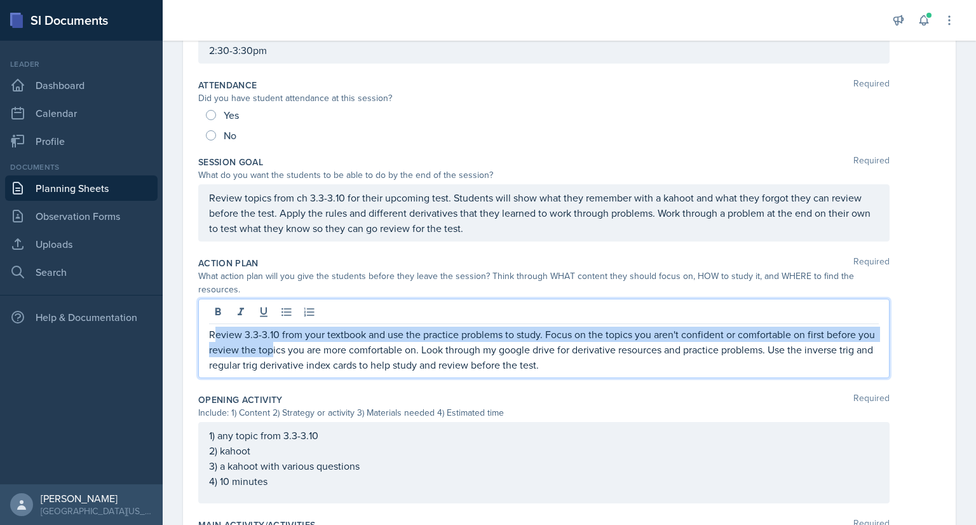
drag, startPoint x: 214, startPoint y: 332, endPoint x: 290, endPoint y: 344, distance: 76.5
click at [290, 344] on p "Review 3.3-3.10 from your textbook and use the practice problems to study. Focu…" at bounding box center [543, 349] width 669 height 46
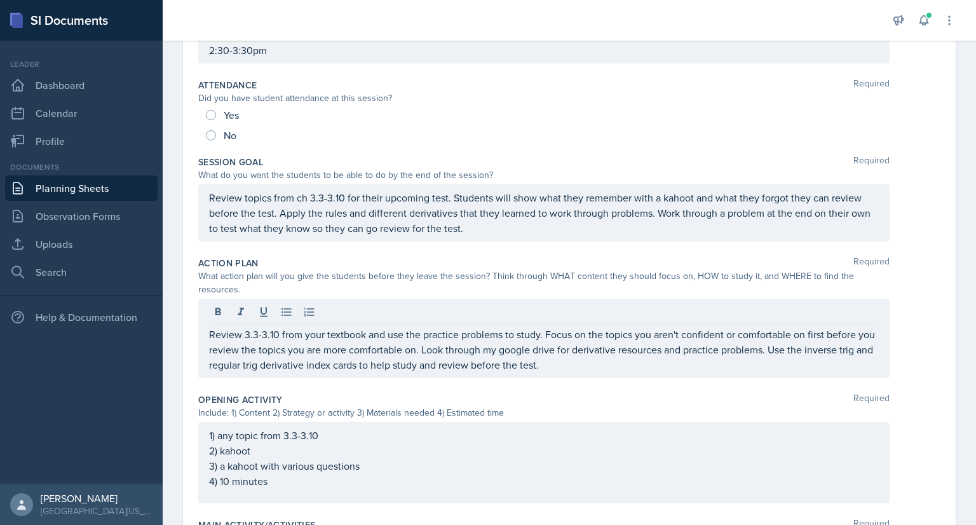
drag, startPoint x: 207, startPoint y: 332, endPoint x: 485, endPoint y: 374, distance: 281.3
click at [485, 374] on div "Review 3.3-3.10 from your textbook and use the practice problems to study. Focu…" at bounding box center [543, 338] width 691 height 79
click at [204, 329] on div "Review 3.3-3.10 from your textbook and use the practice problems to study. Focu…" at bounding box center [543, 338] width 691 height 79
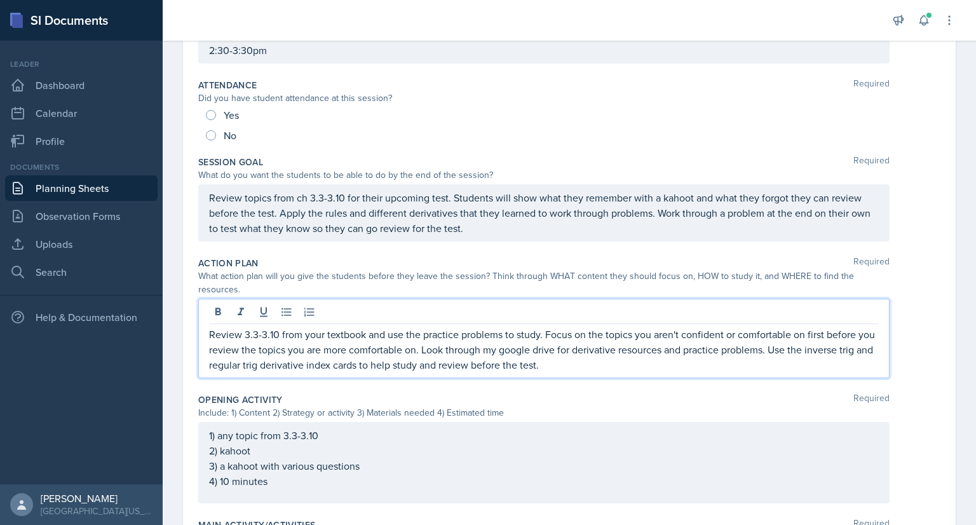
click at [210, 334] on p "Review 3.3-3.10 from your textbook and use the practice problems to study. Focu…" at bounding box center [543, 349] width 669 height 46
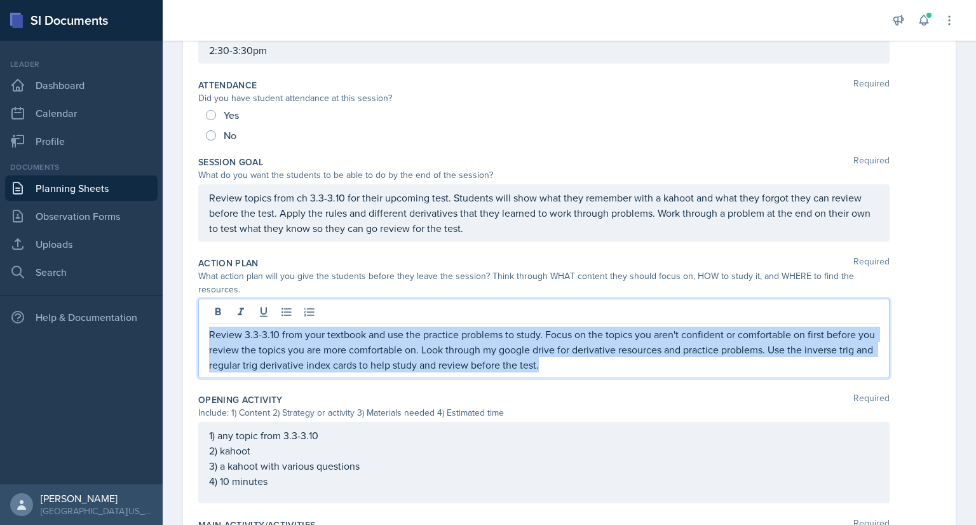
drag, startPoint x: 210, startPoint y: 334, endPoint x: 600, endPoint y: 366, distance: 391.3
click at [600, 366] on p "Review 3.3-3.10 from your textbook and use the practice problems to study. Focu…" at bounding box center [543, 349] width 669 height 46
copy p "Review 3.3-3.10 from your textbook and use the practice problems to study. Focu…"
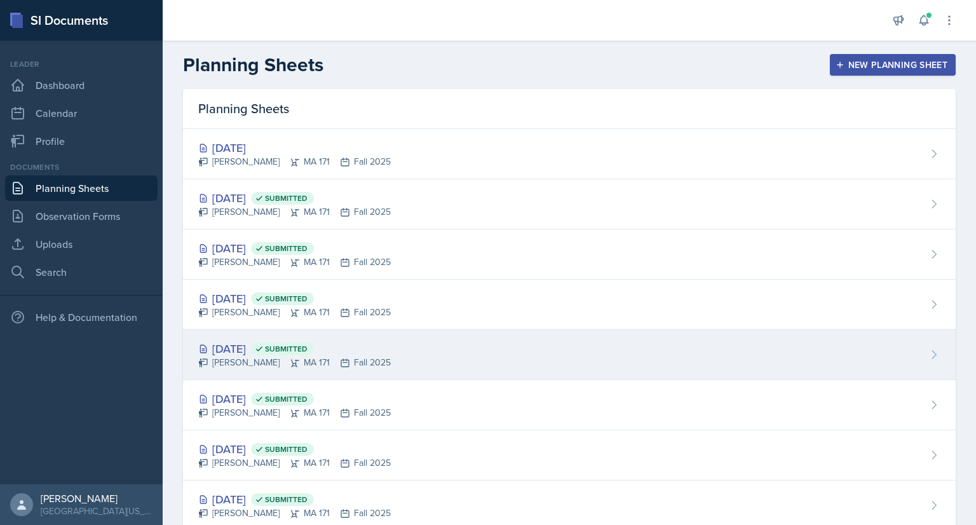
click at [401, 347] on div "Sep 19th, 2025 Submitted Cayla Bray MA 171 Fall 2025" at bounding box center [569, 355] width 772 height 50
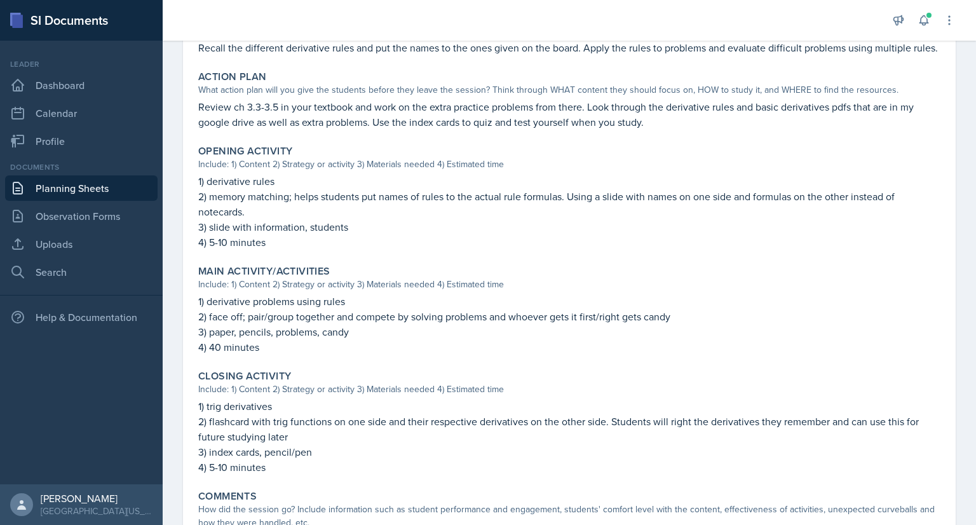
scroll to position [287, 0]
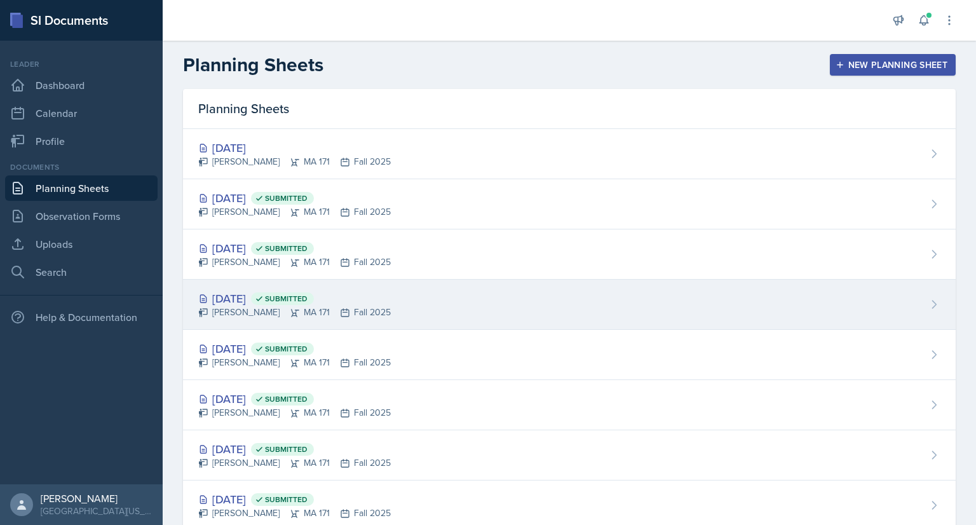
click at [370, 318] on div "Sep 22nd, 2025 Submitted Cayla Bray MA 171 Fall 2025" at bounding box center [569, 304] width 772 height 50
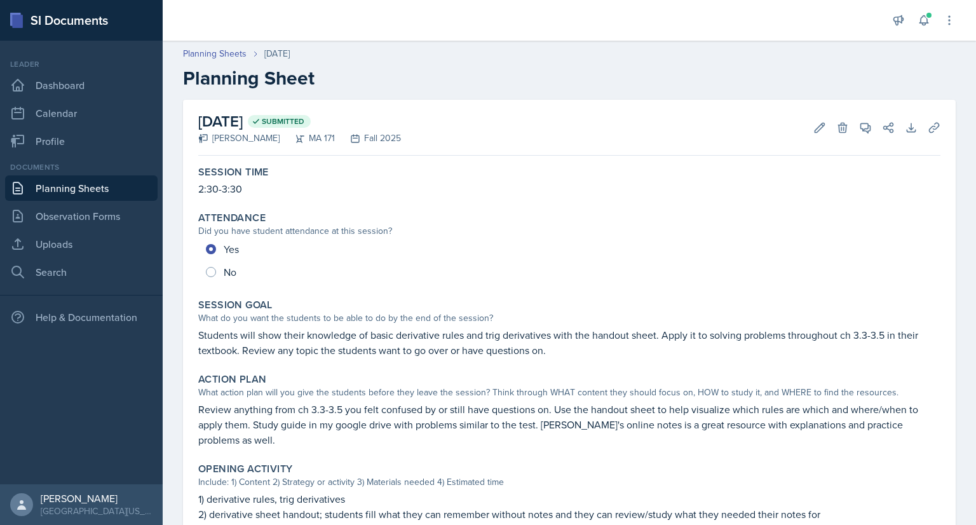
click at [99, 191] on link "Planning Sheets" at bounding box center [81, 187] width 152 height 25
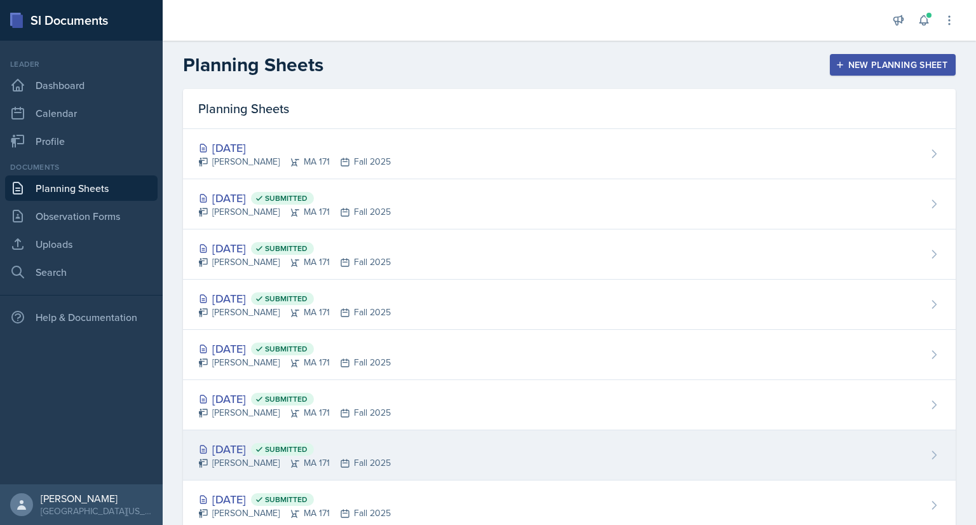
click at [435, 446] on div "[DATE] Submitted [PERSON_NAME] MA 171 Fall 2025" at bounding box center [569, 455] width 772 height 50
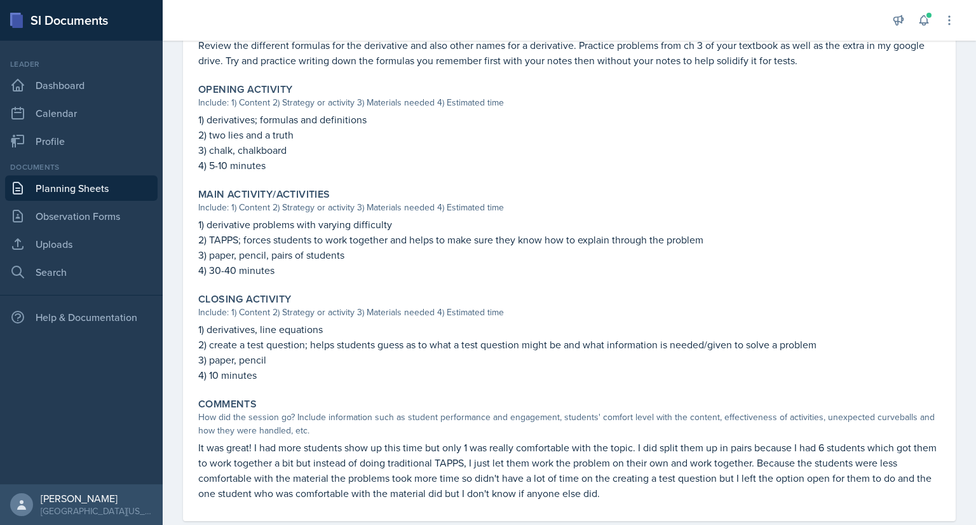
scroll to position [361, 0]
